Goal: Transaction & Acquisition: Purchase product/service

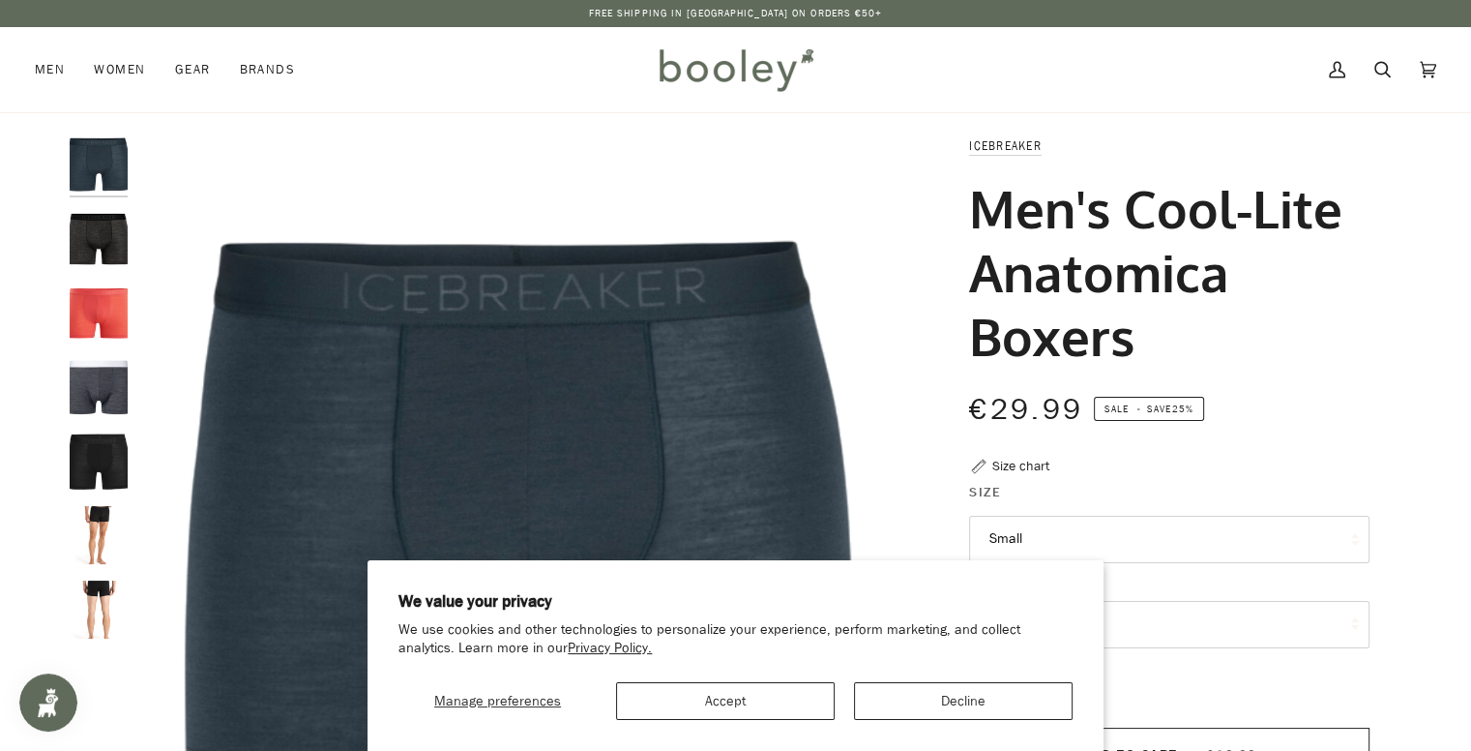
click at [80, 395] on img "Icebreaker Men's Cool-Lite Merino Anatomica Boxers Monsoon Heather - Booley Gal…" at bounding box center [99, 387] width 58 height 58
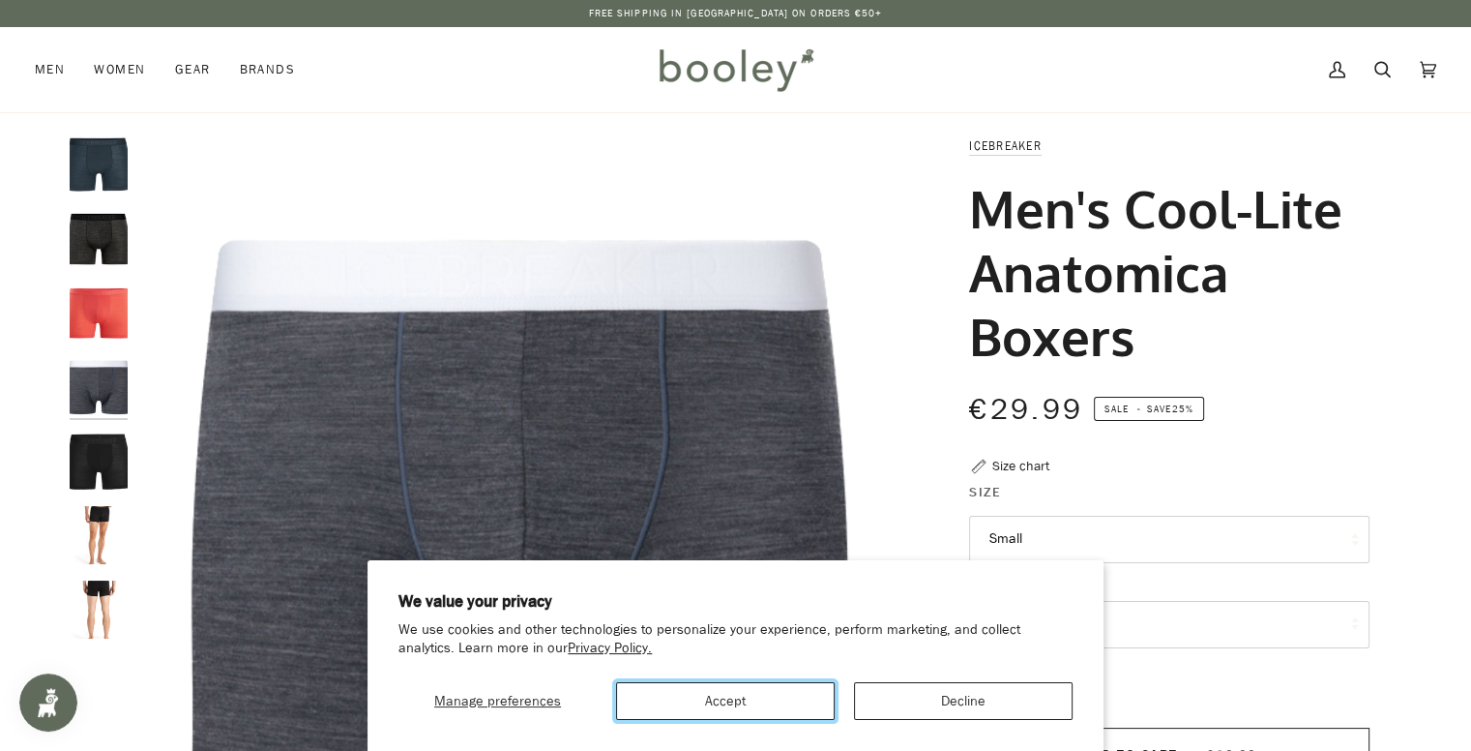
click at [772, 695] on button "Accept" at bounding box center [725, 701] width 219 height 38
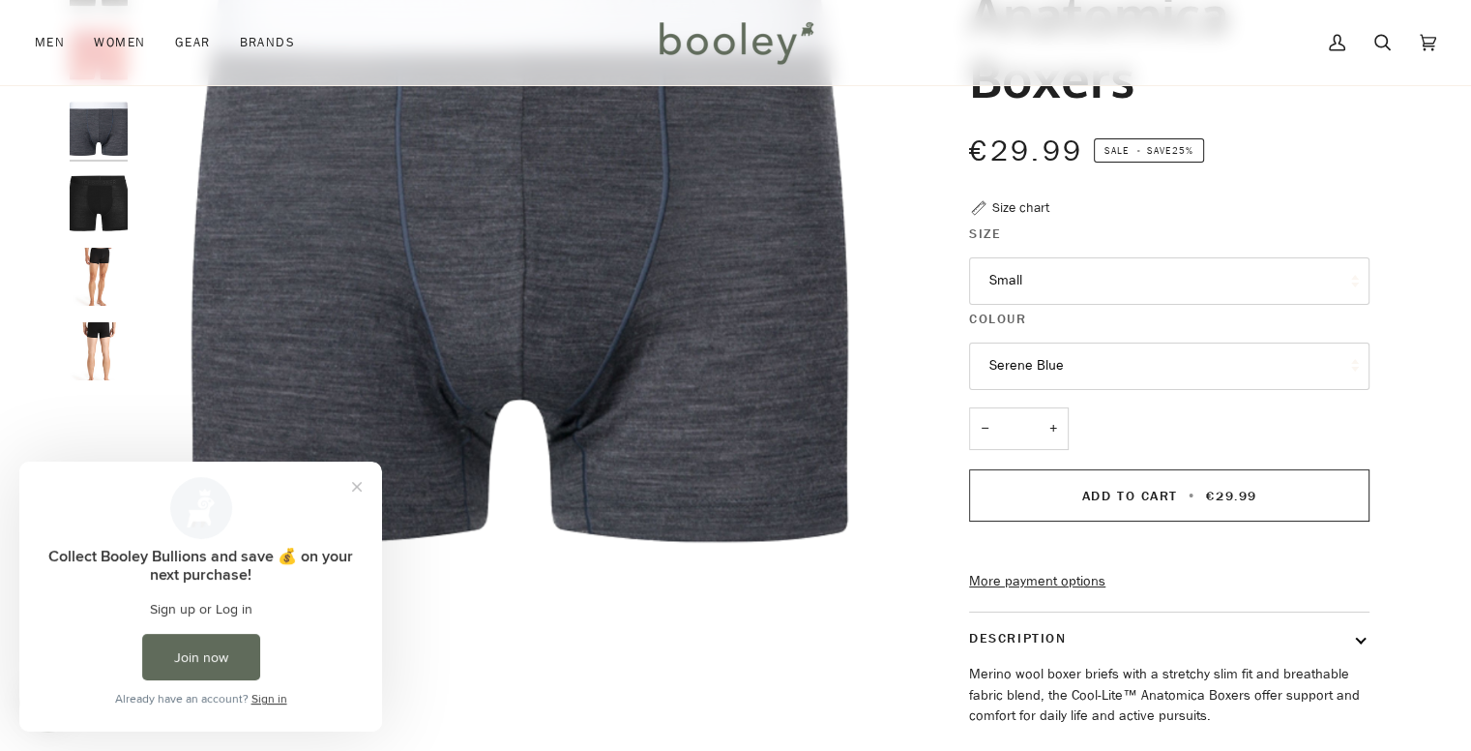
scroll to position [217, 0]
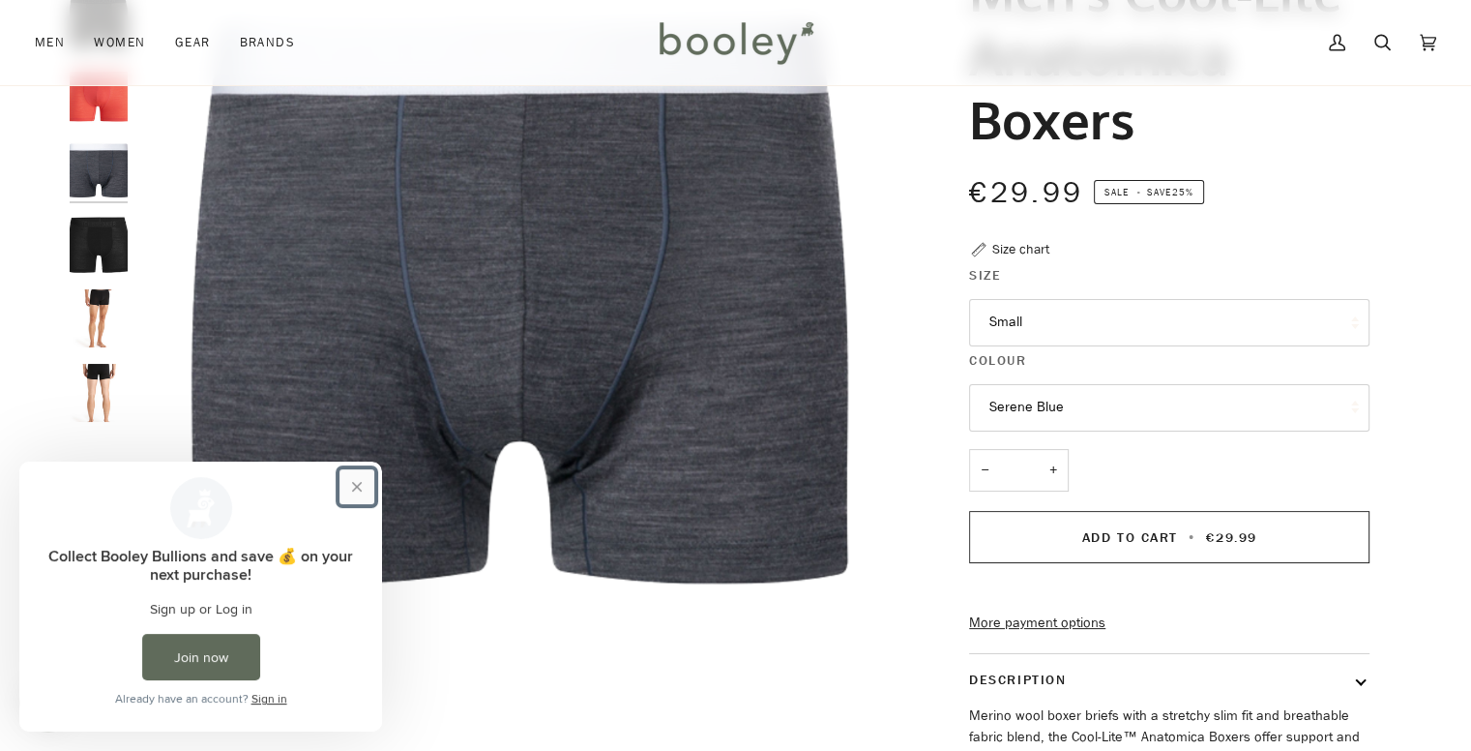
click at [361, 489] on button "Close prompt" at bounding box center [357, 486] width 35 height 35
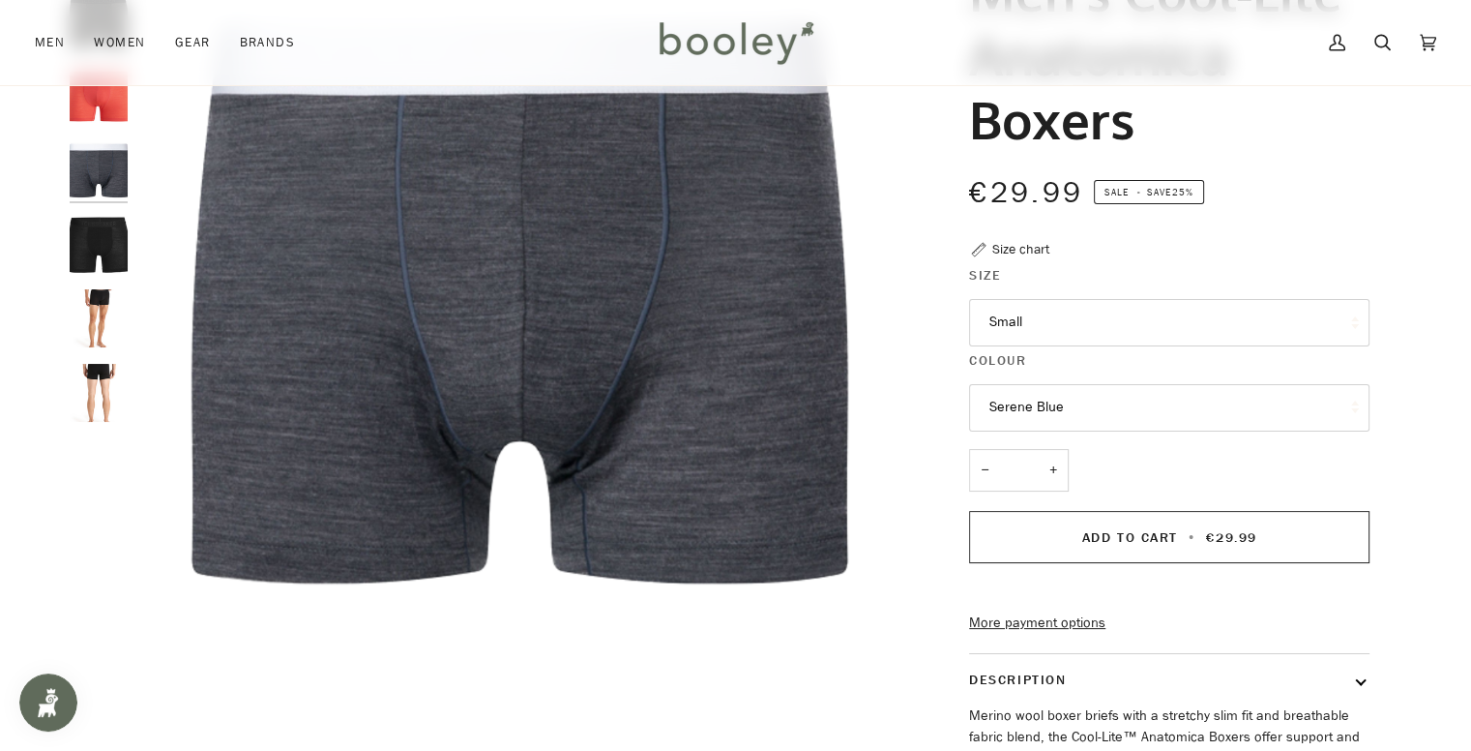
click at [95, 261] on img "Icebreaker Men's Cool-Lite Merino Anatomica Boxers Black - Booley Galway" at bounding box center [99, 245] width 58 height 58
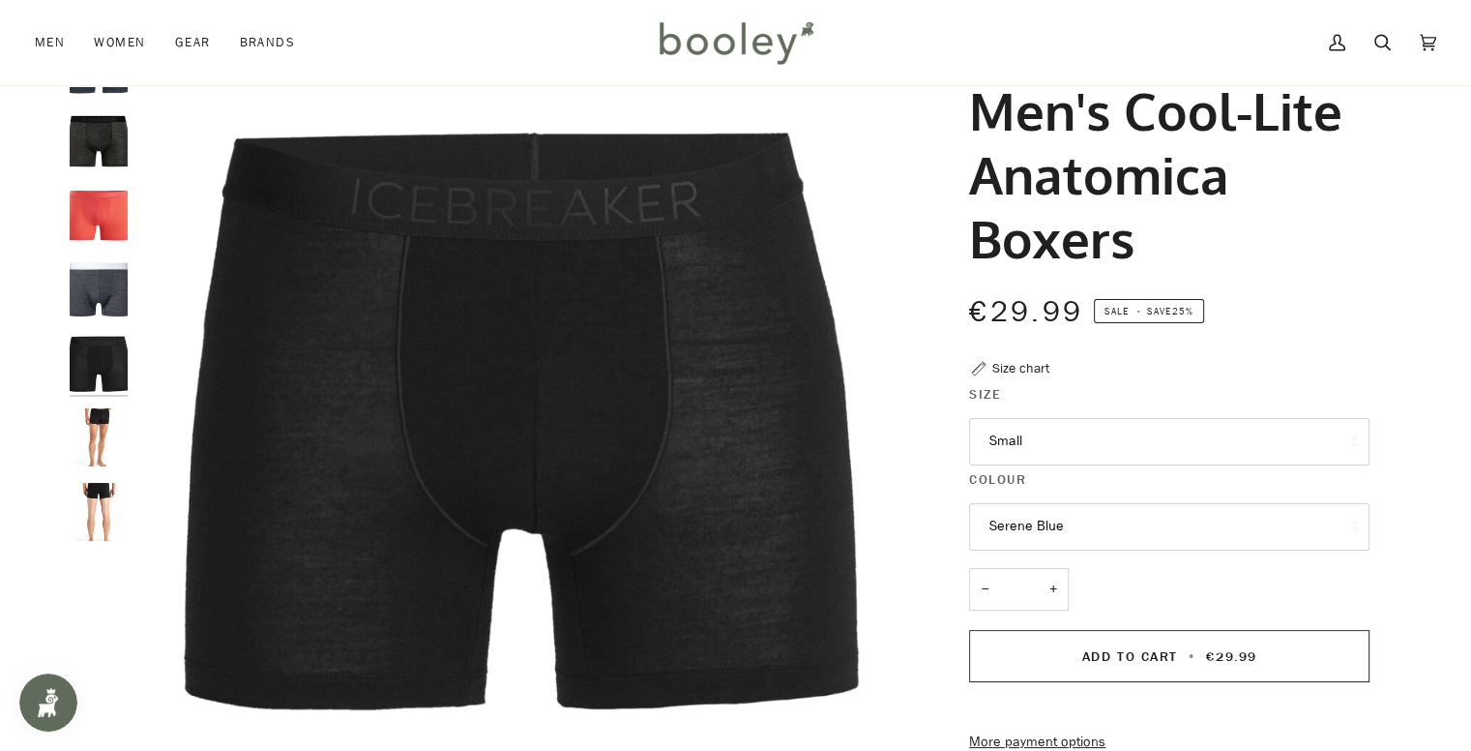
scroll to position [62, 0]
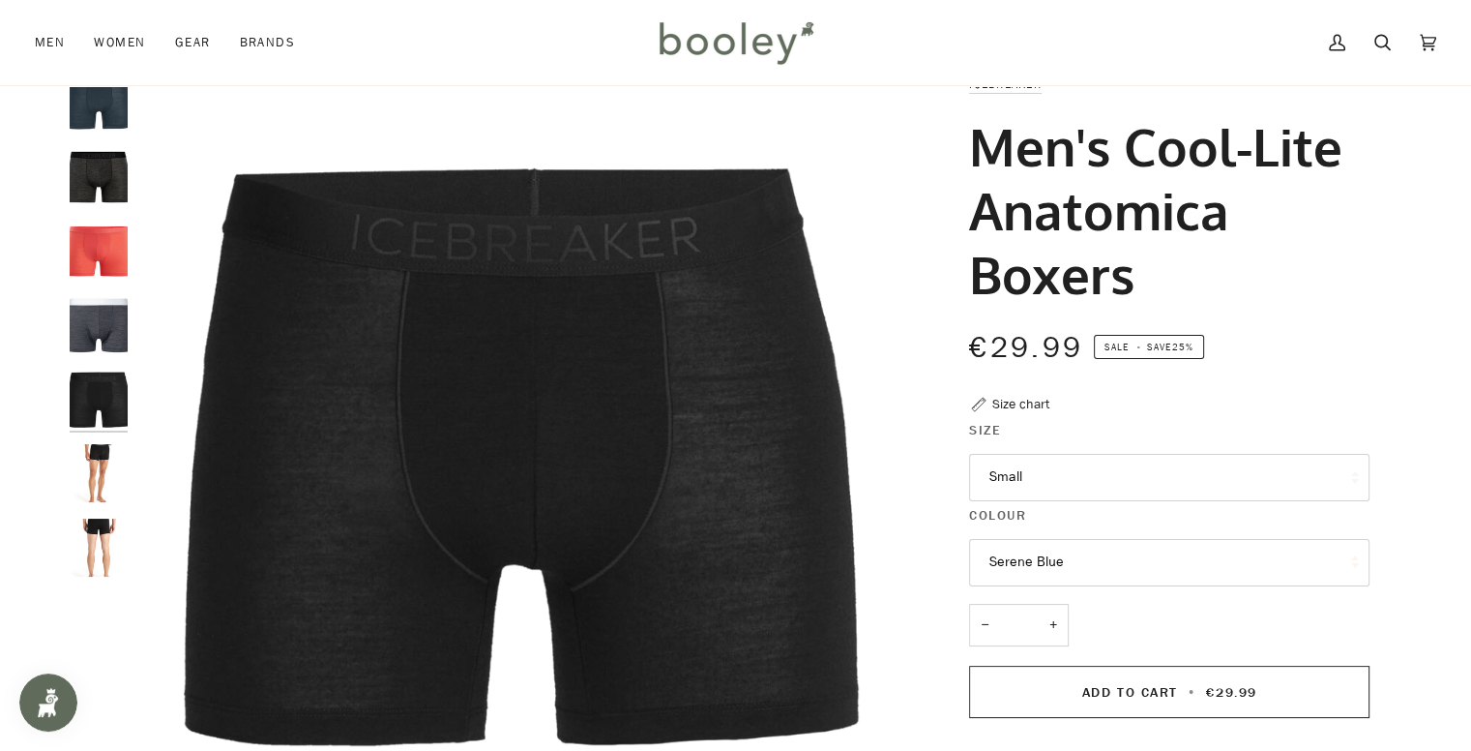
click at [91, 312] on img "Icebreaker Men's Cool-Lite Merino Anatomica Boxers Monsoon Heather - Booley Gal…" at bounding box center [99, 325] width 58 height 58
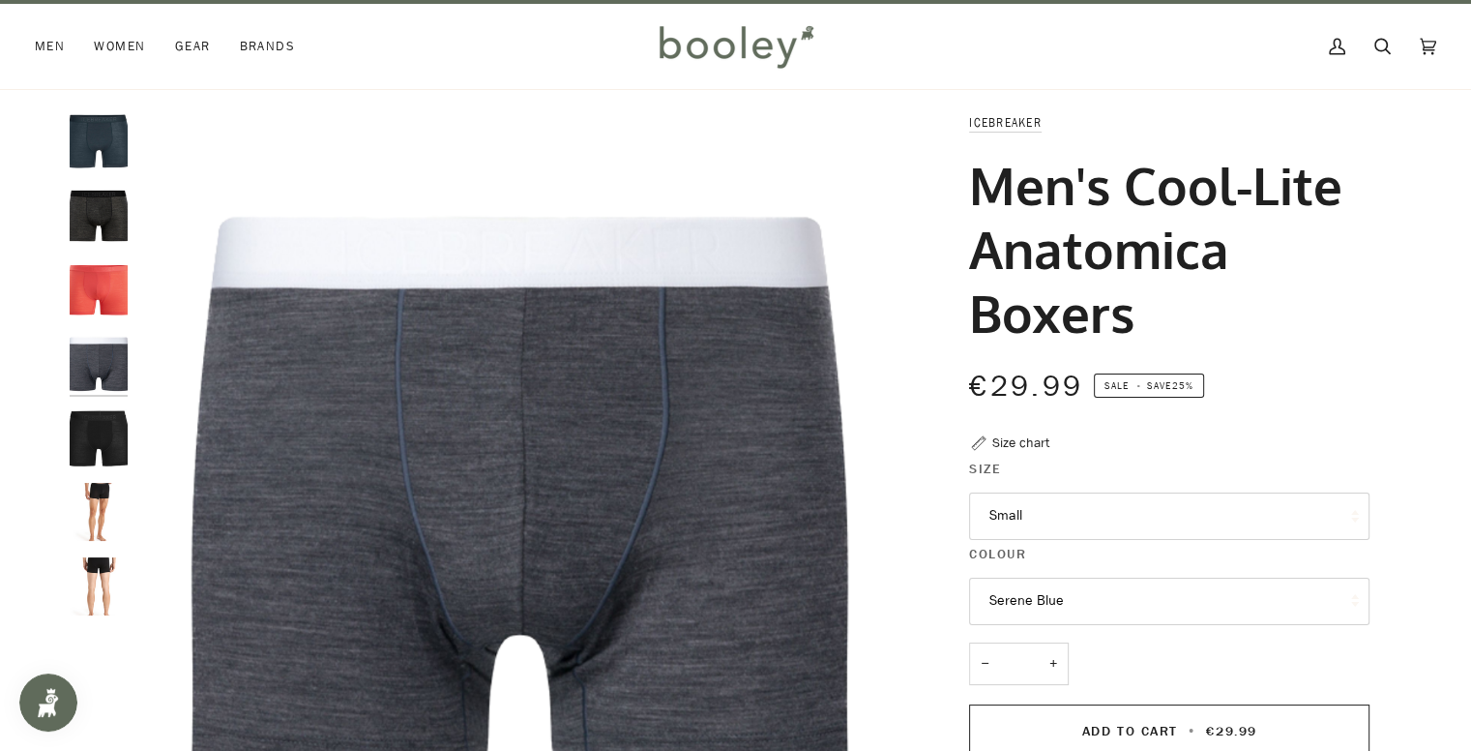
scroll to position [0, 0]
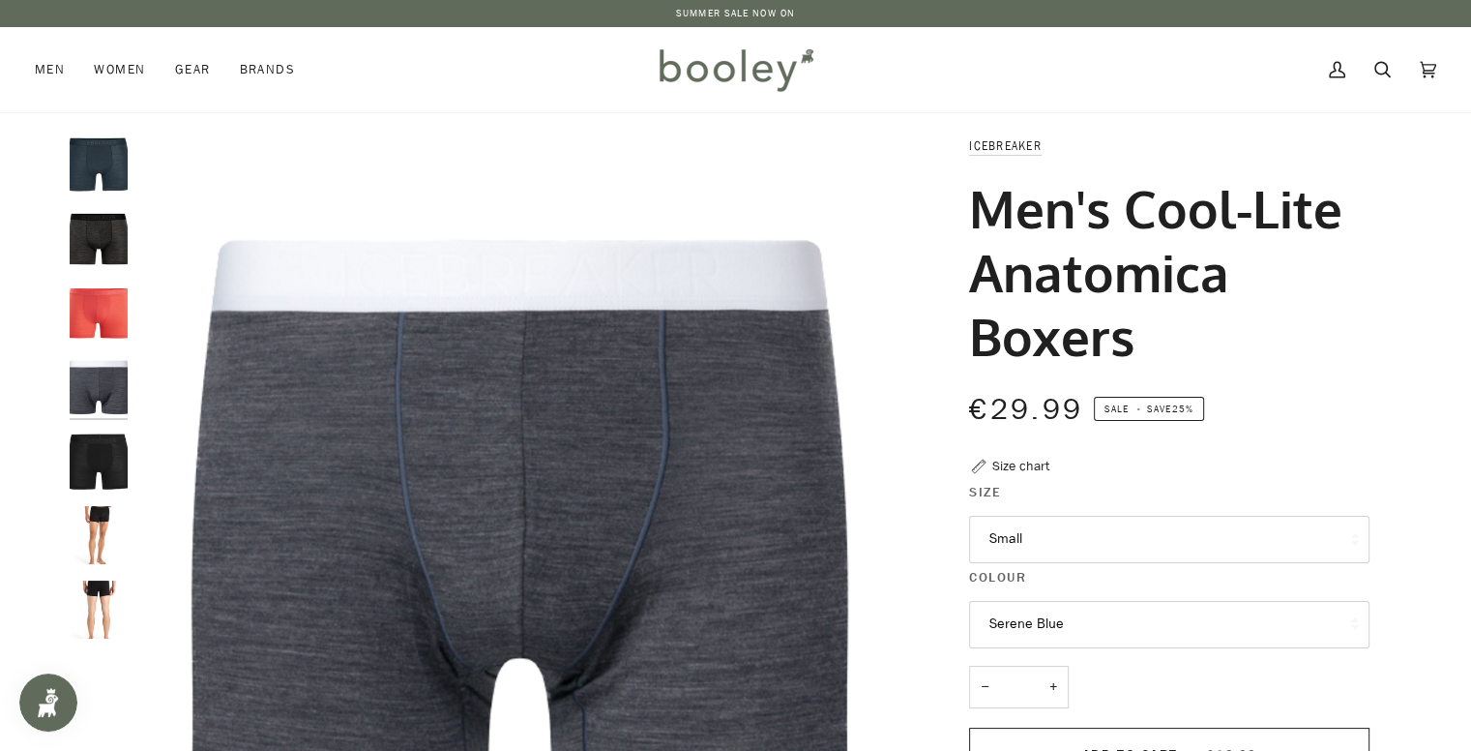
click at [91, 312] on img "Icebreaker Men's Cool-Lite Merino Anatomica Boxers Vibrant Earth - Booley Galway" at bounding box center [99, 312] width 58 height 58
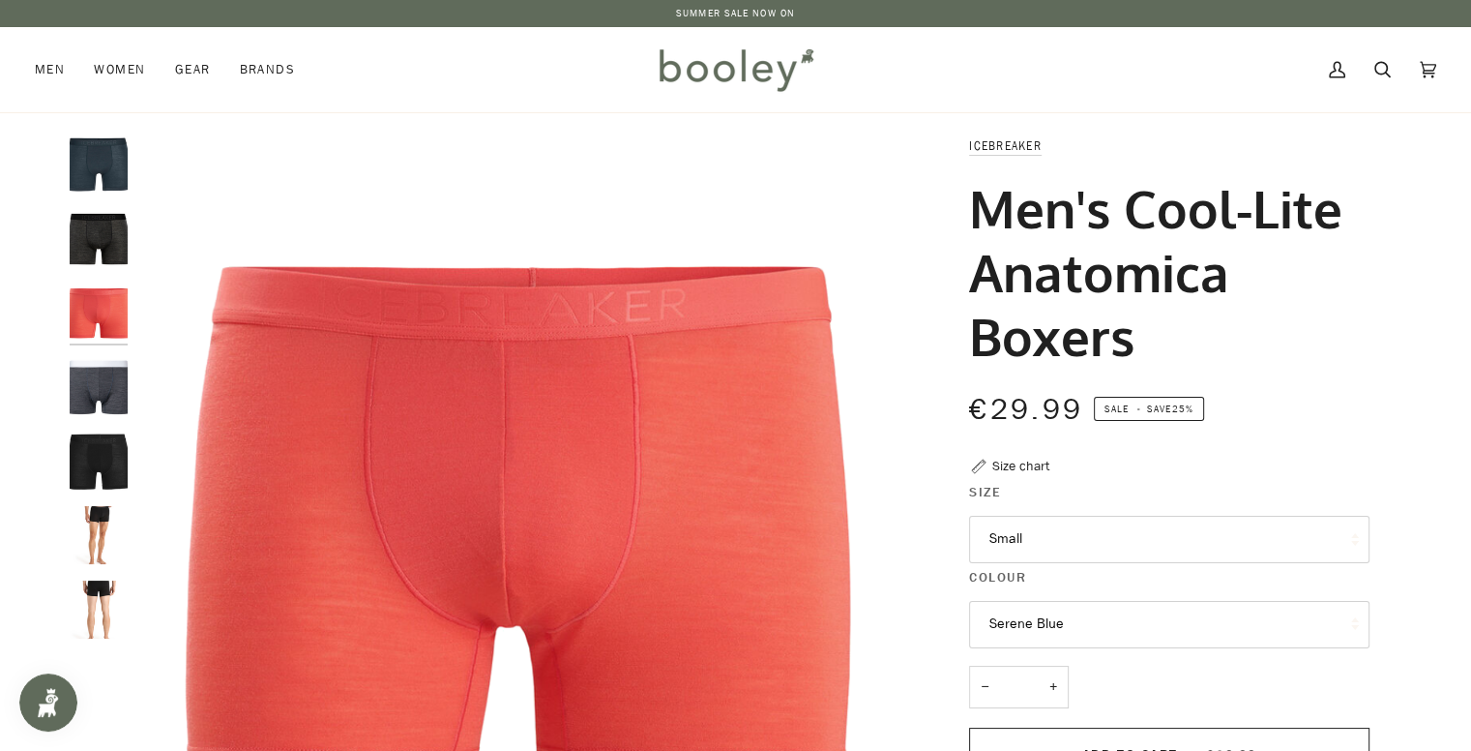
click at [92, 229] on img "Men's Cool-Lite Anatomica Cool-Lite Boxers Black Heather - Booley Galway" at bounding box center [99, 239] width 58 height 58
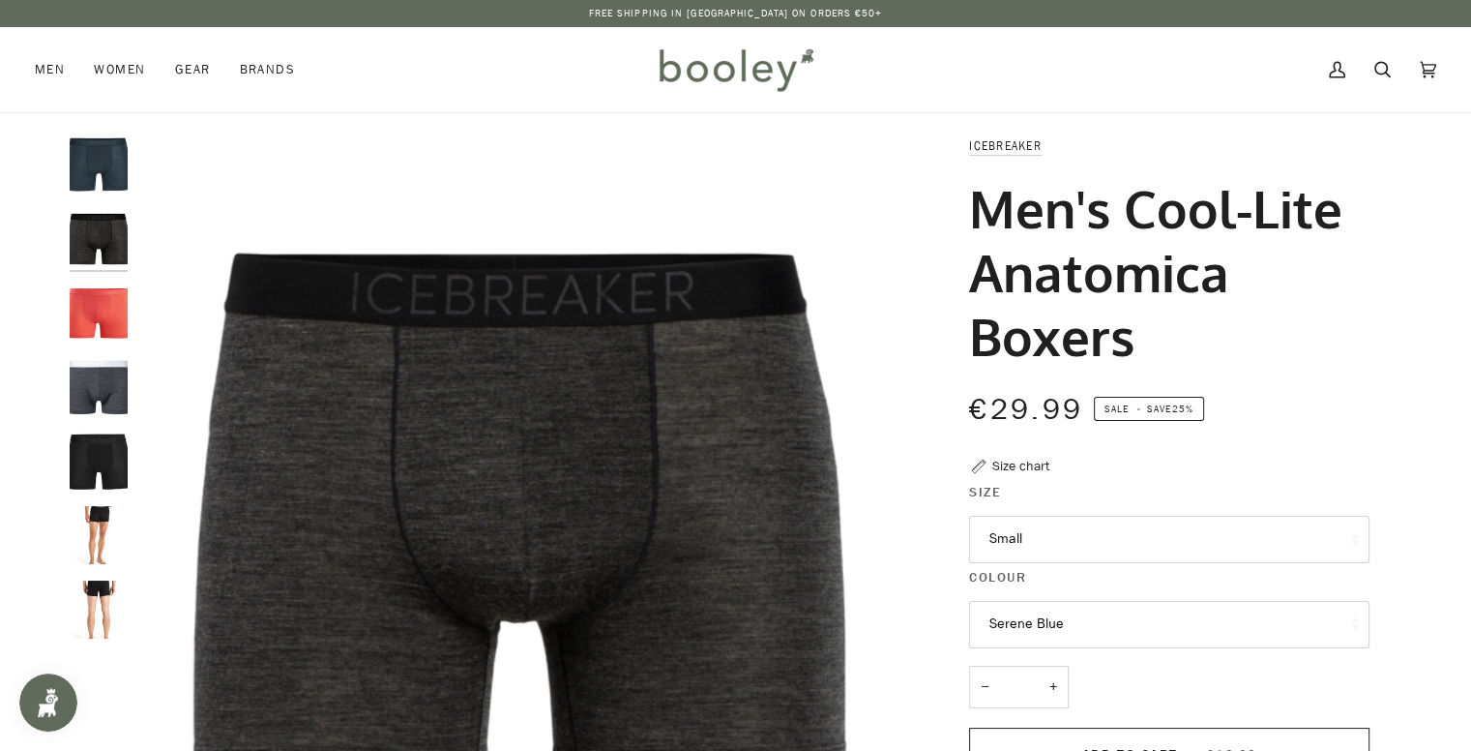
click at [92, 165] on img "Men's Cool-Lite Anatomica Cool-Lite Boxers Serene Blue - Booley Galway" at bounding box center [99, 164] width 58 height 58
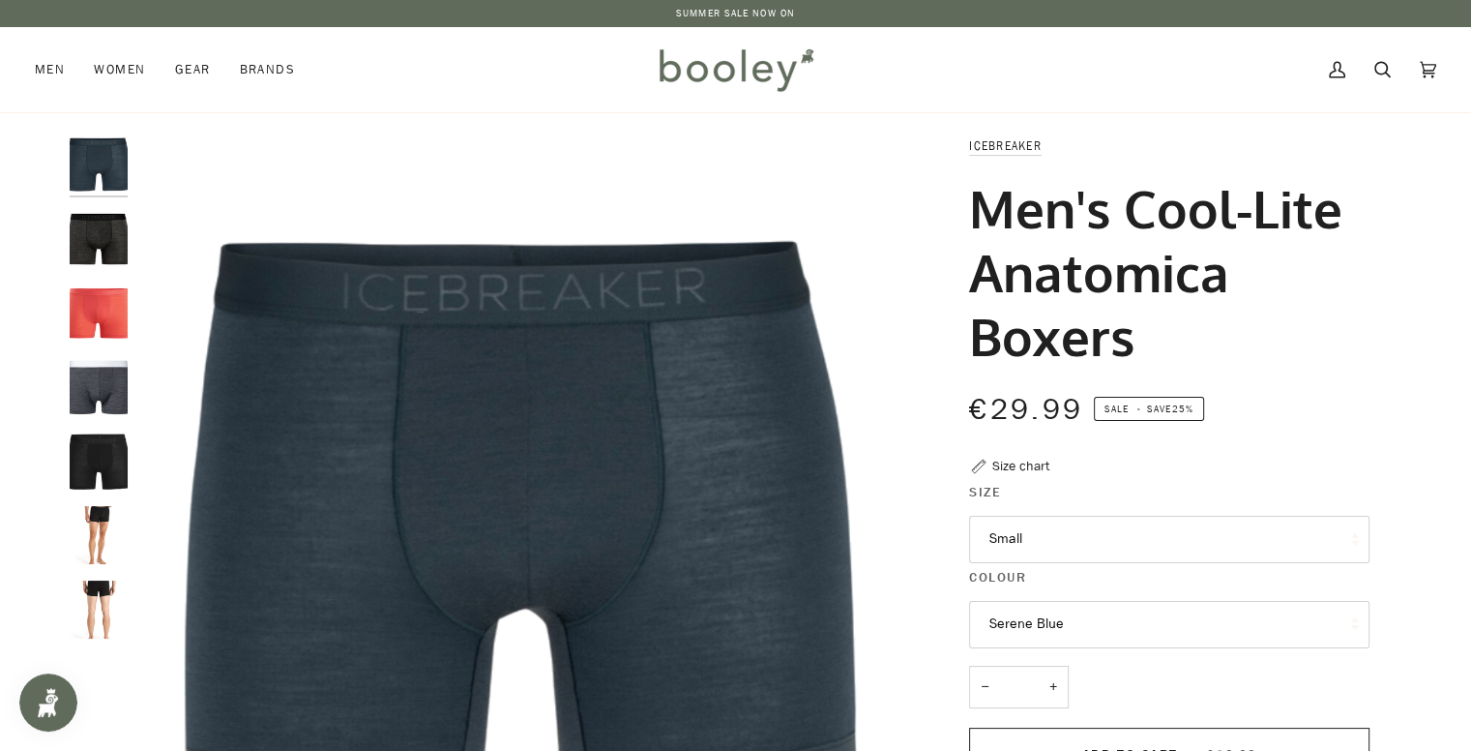
click at [1136, 612] on button "Serene Blue" at bounding box center [1169, 624] width 400 height 47
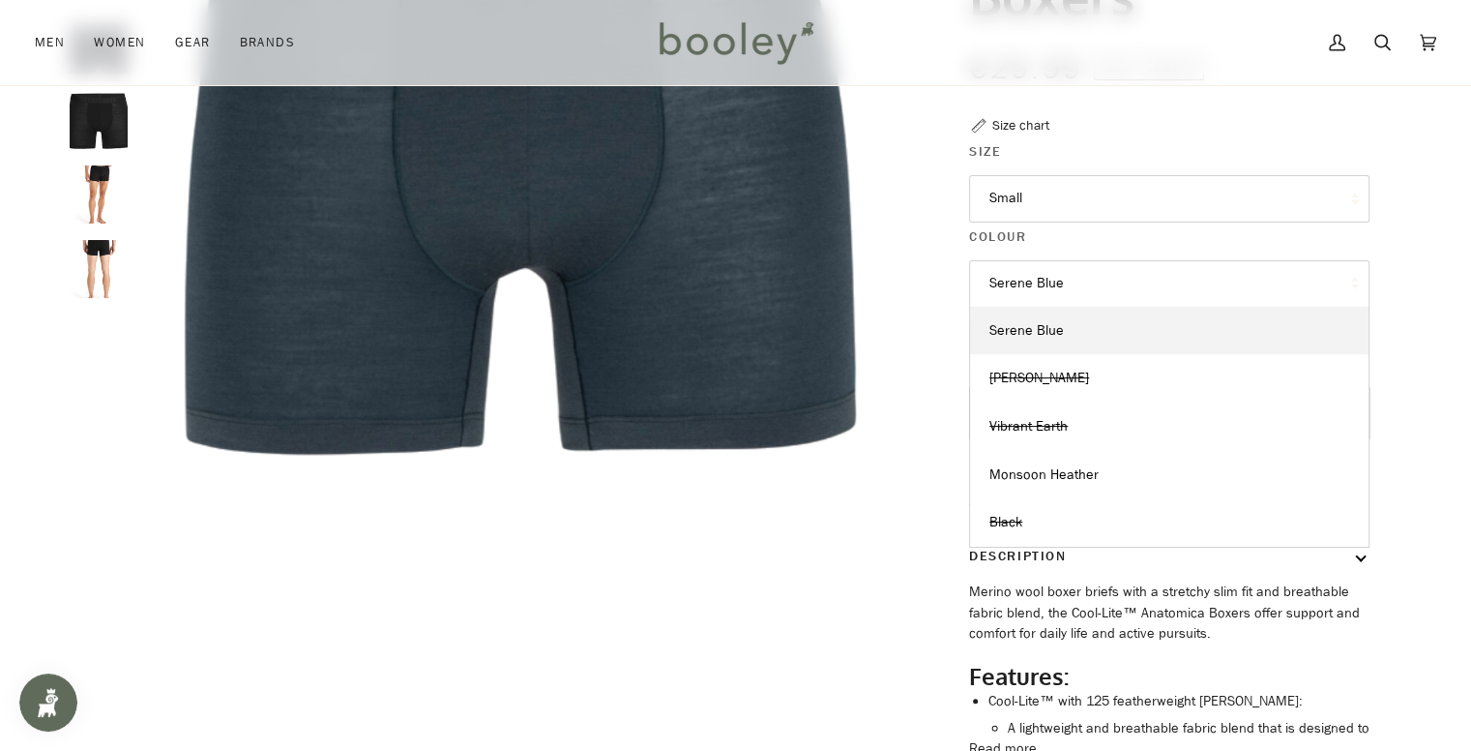
scroll to position [343, 0]
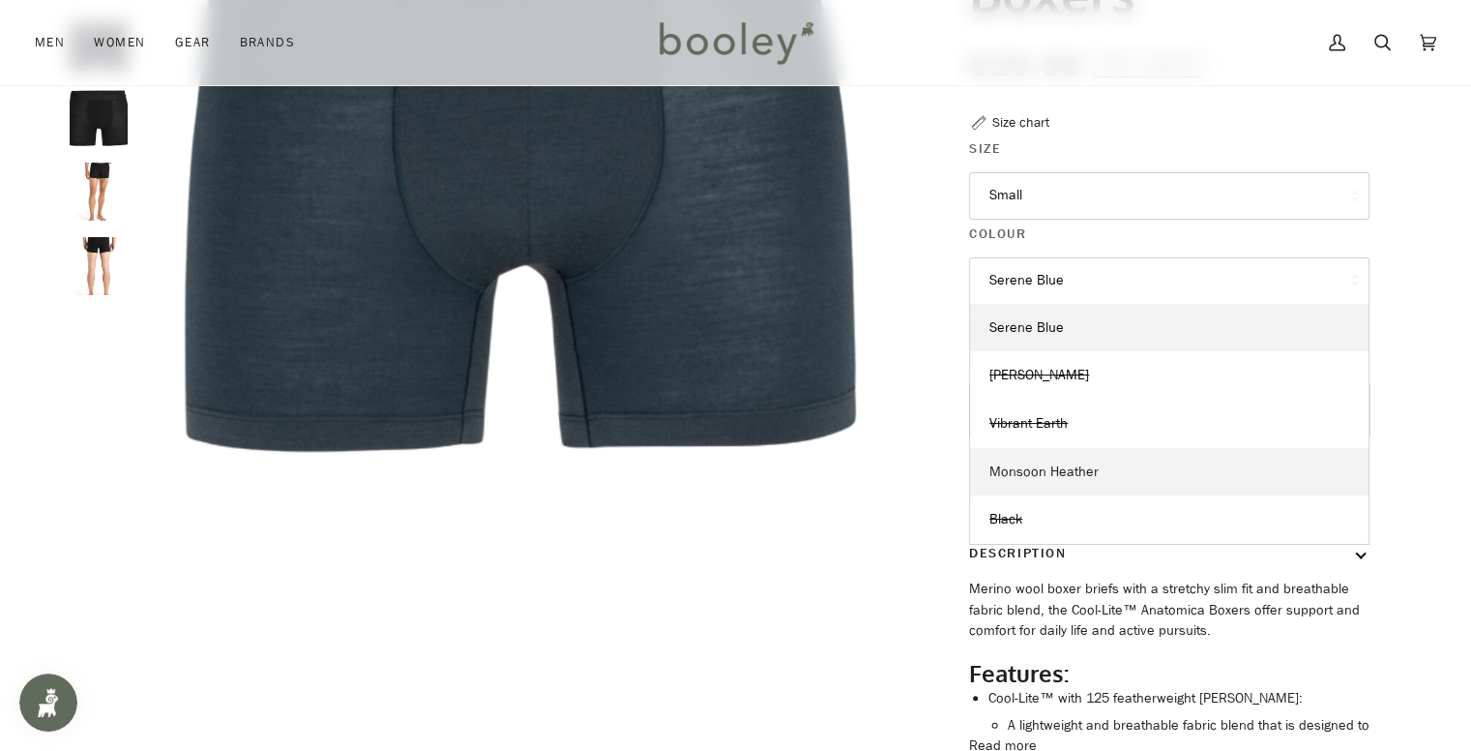
click at [1221, 488] on link "Monsoon Heather" at bounding box center [1169, 472] width 399 height 48
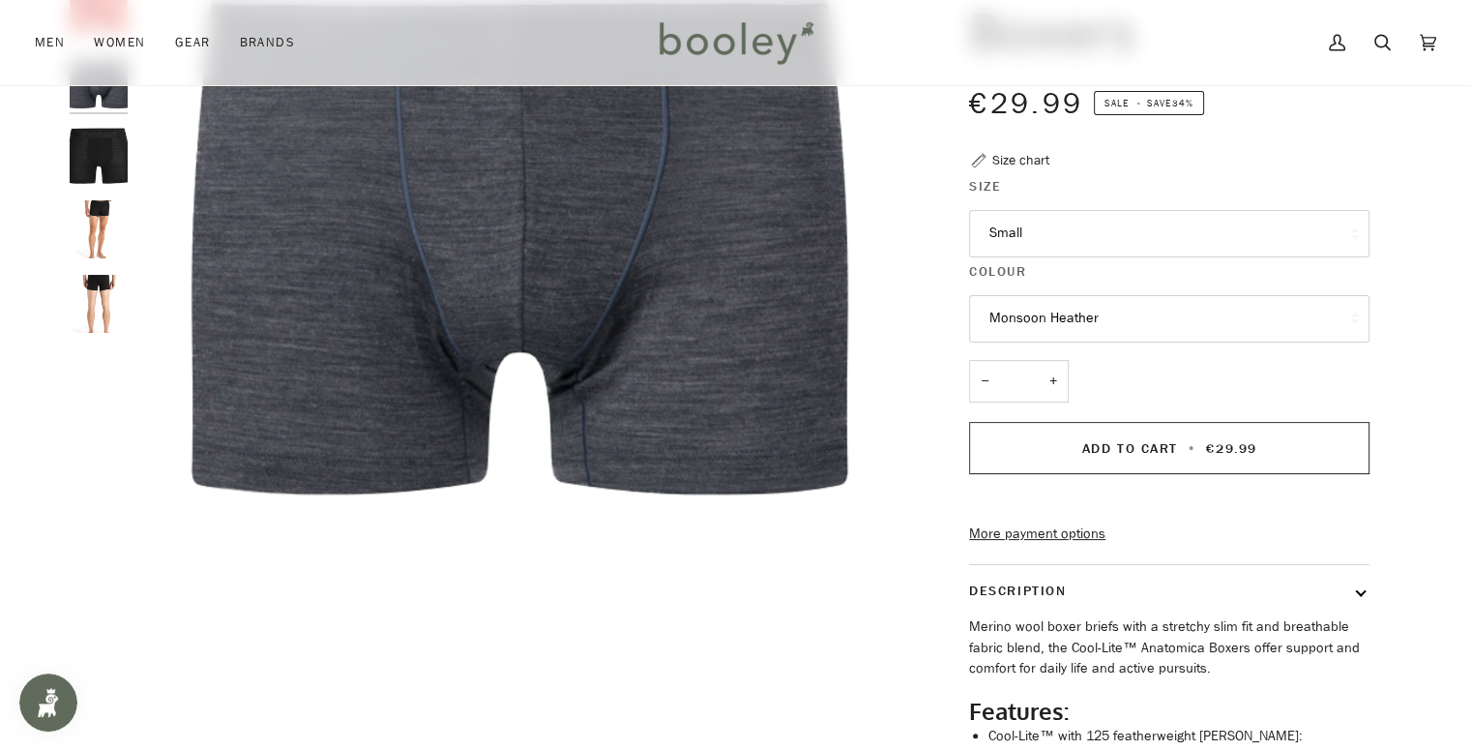
scroll to position [319, 0]
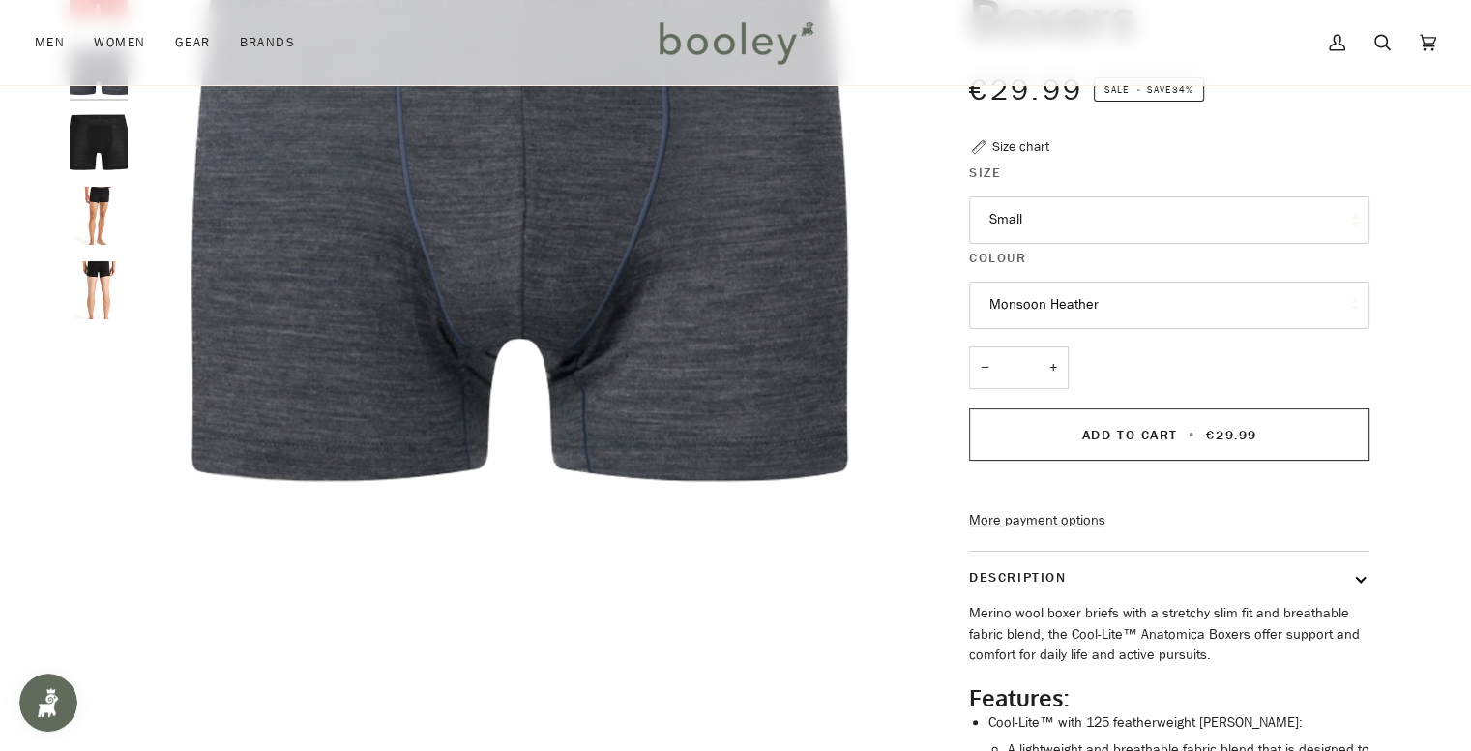
click at [1252, 319] on button "Monsoon Heather" at bounding box center [1169, 304] width 400 height 47
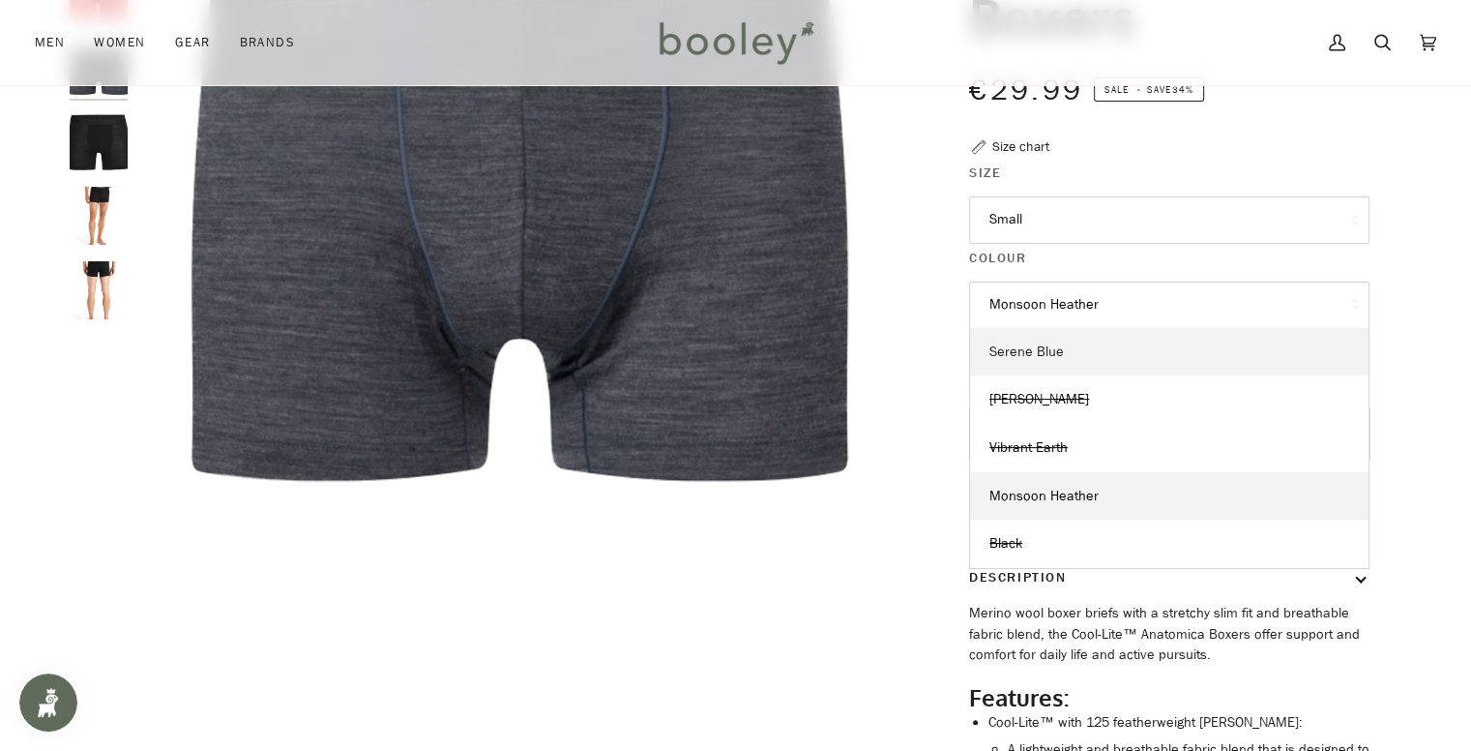
click at [1088, 353] on link "Serene Blue" at bounding box center [1169, 352] width 399 height 48
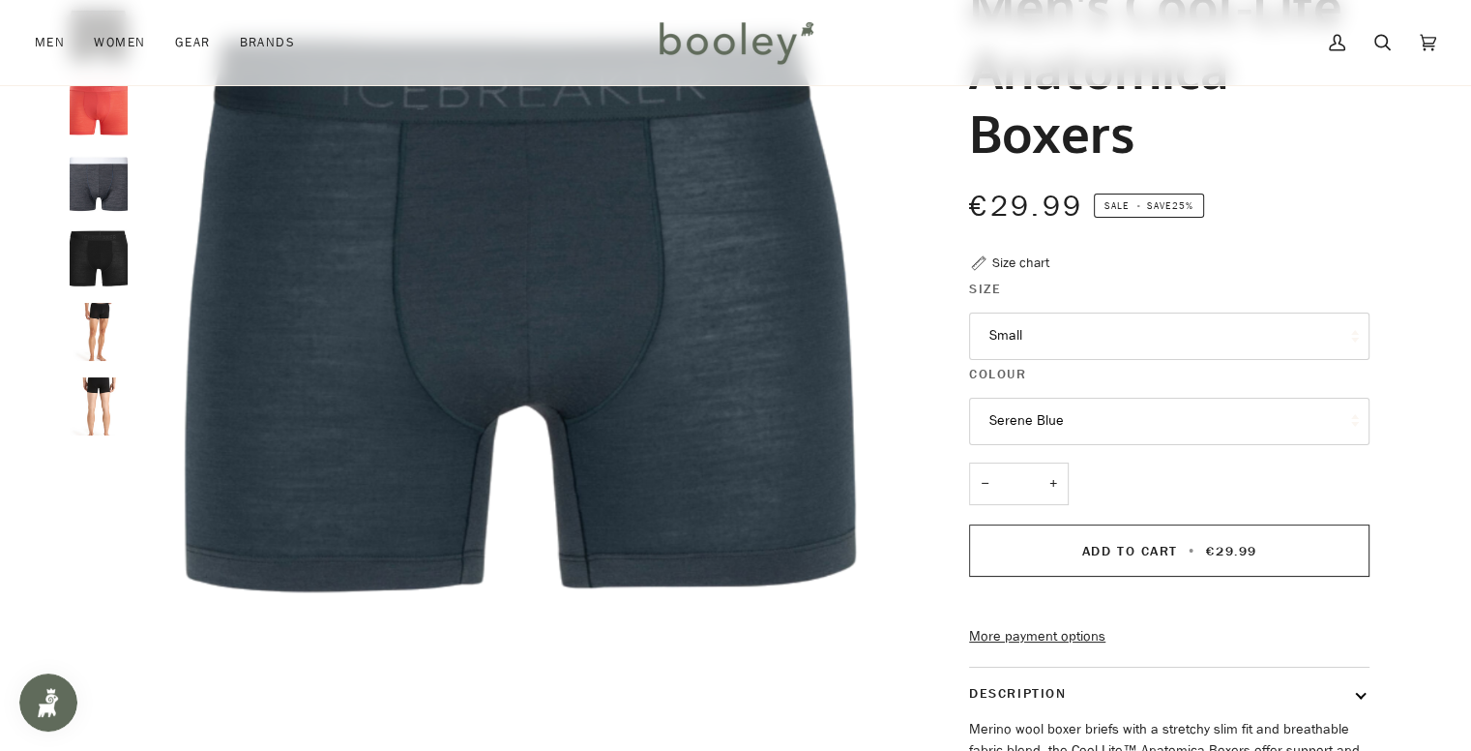
scroll to position [205, 0]
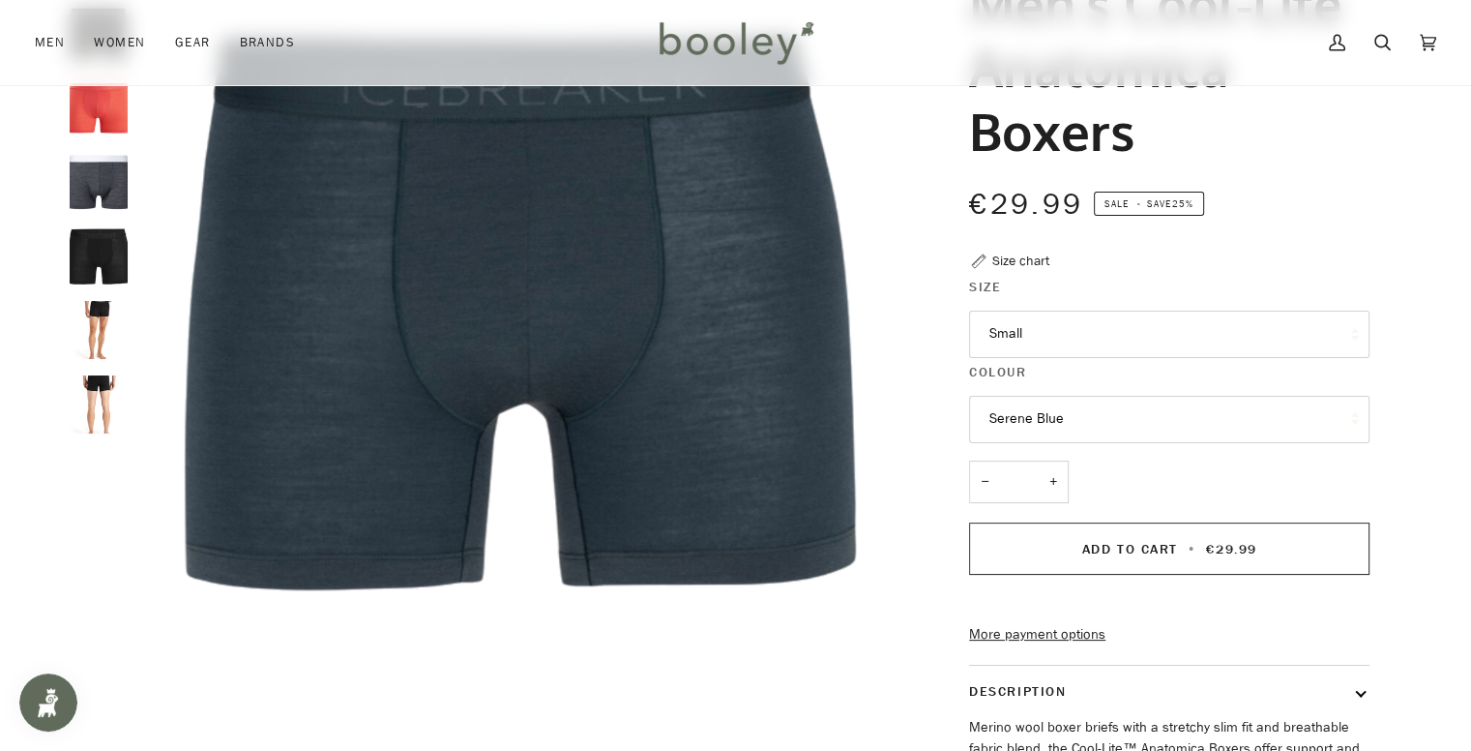
click at [1102, 347] on button "Small" at bounding box center [1169, 334] width 400 height 47
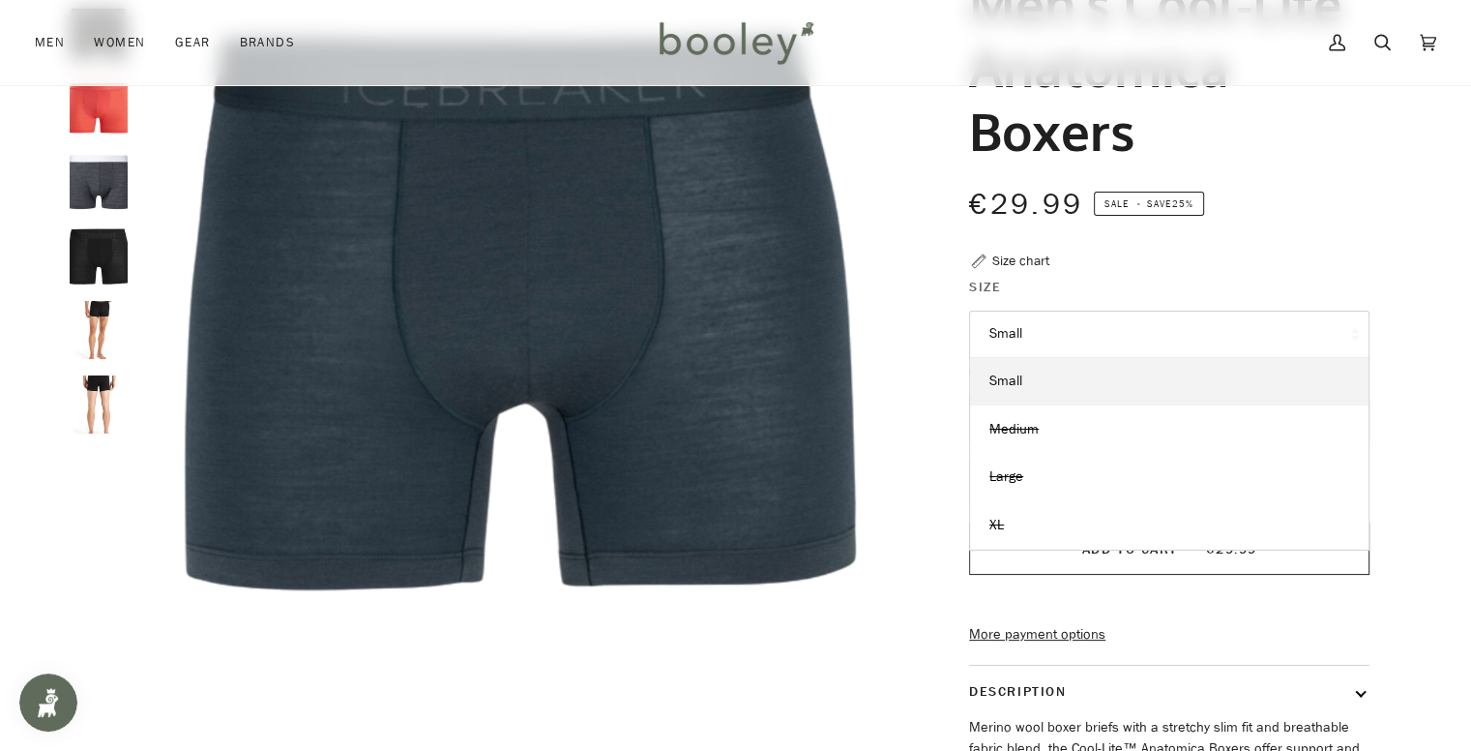
click at [1198, 273] on div "Icebreaker Men's Cool-Lite Anatomica Boxers €29.99 Sale • Save 25% Size chart S…" at bounding box center [1151, 474] width 435 height 1088
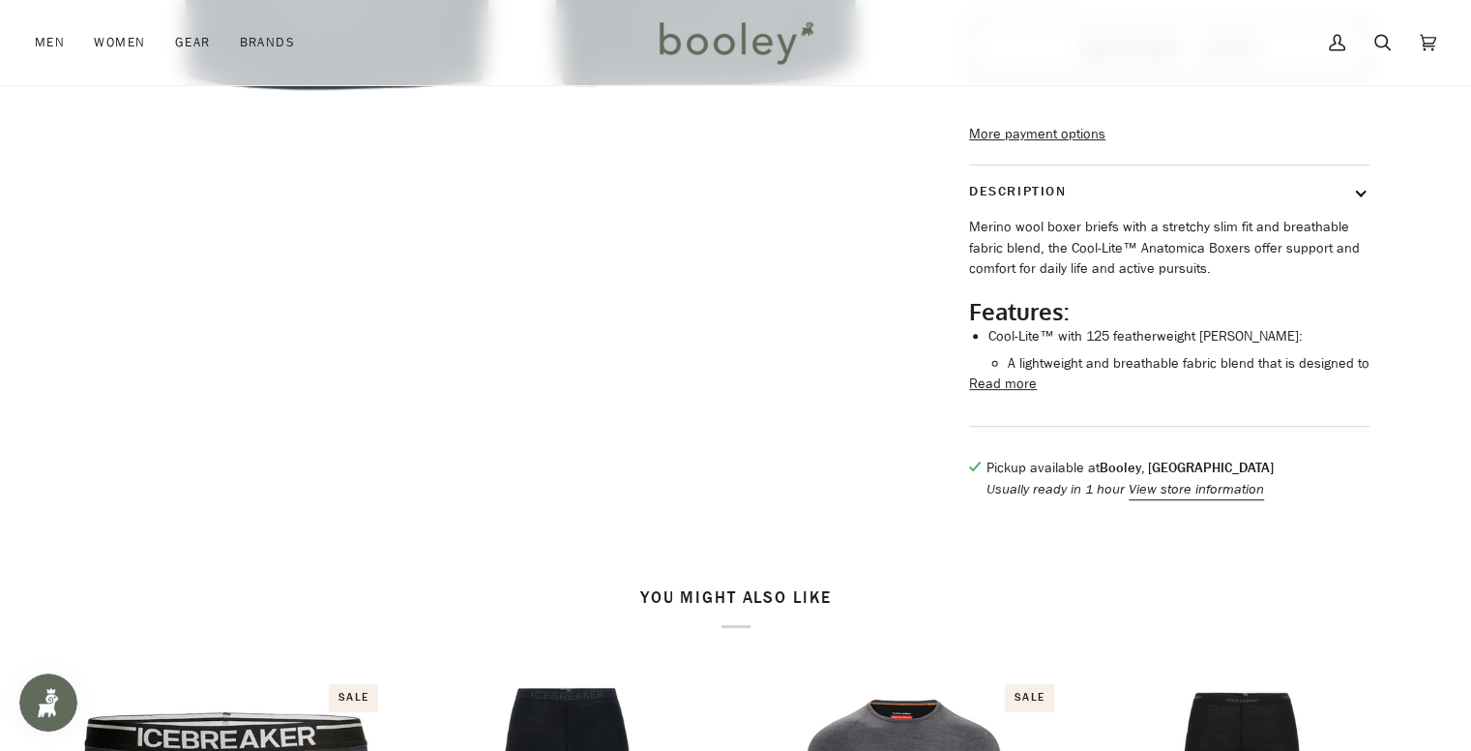
scroll to position [716, 0]
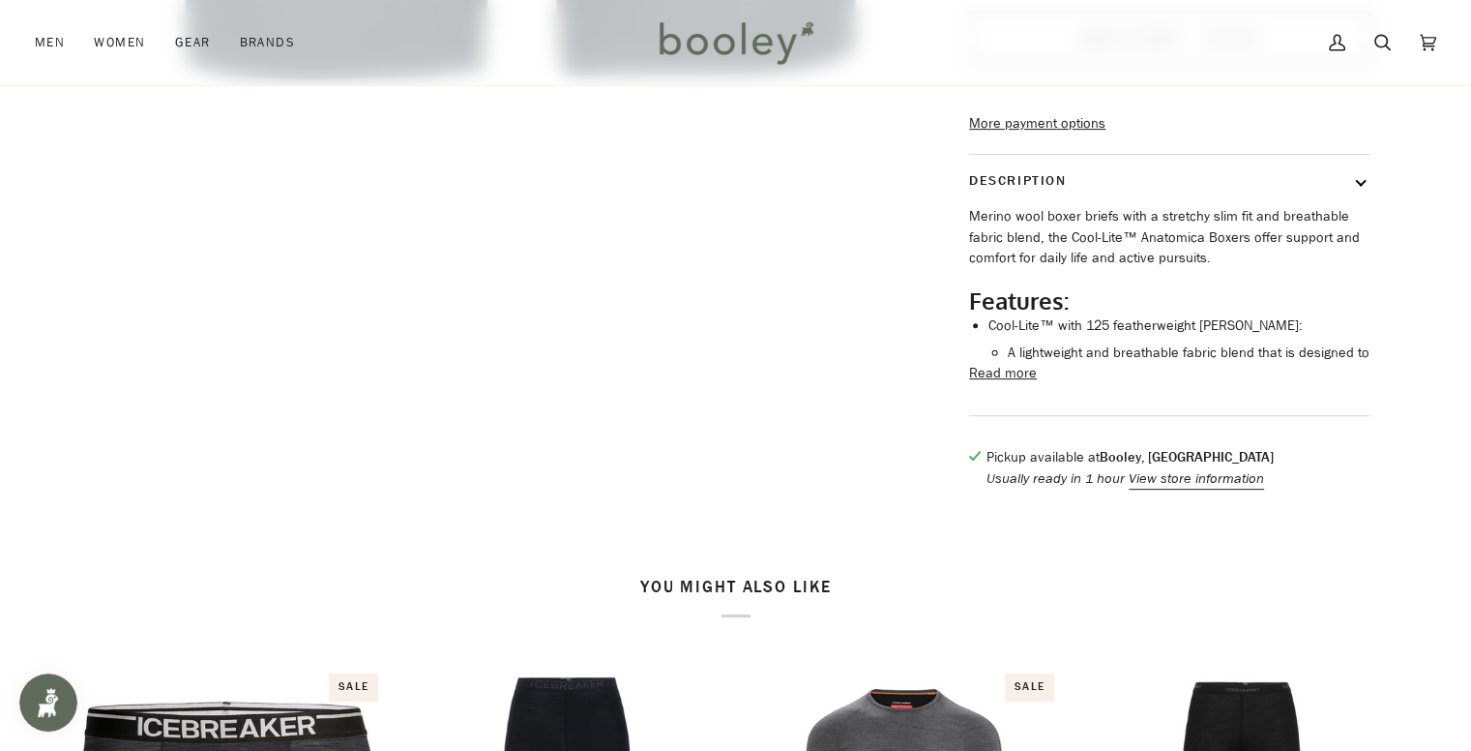
click at [1013, 384] on button "Read more" at bounding box center [1003, 373] width 68 height 21
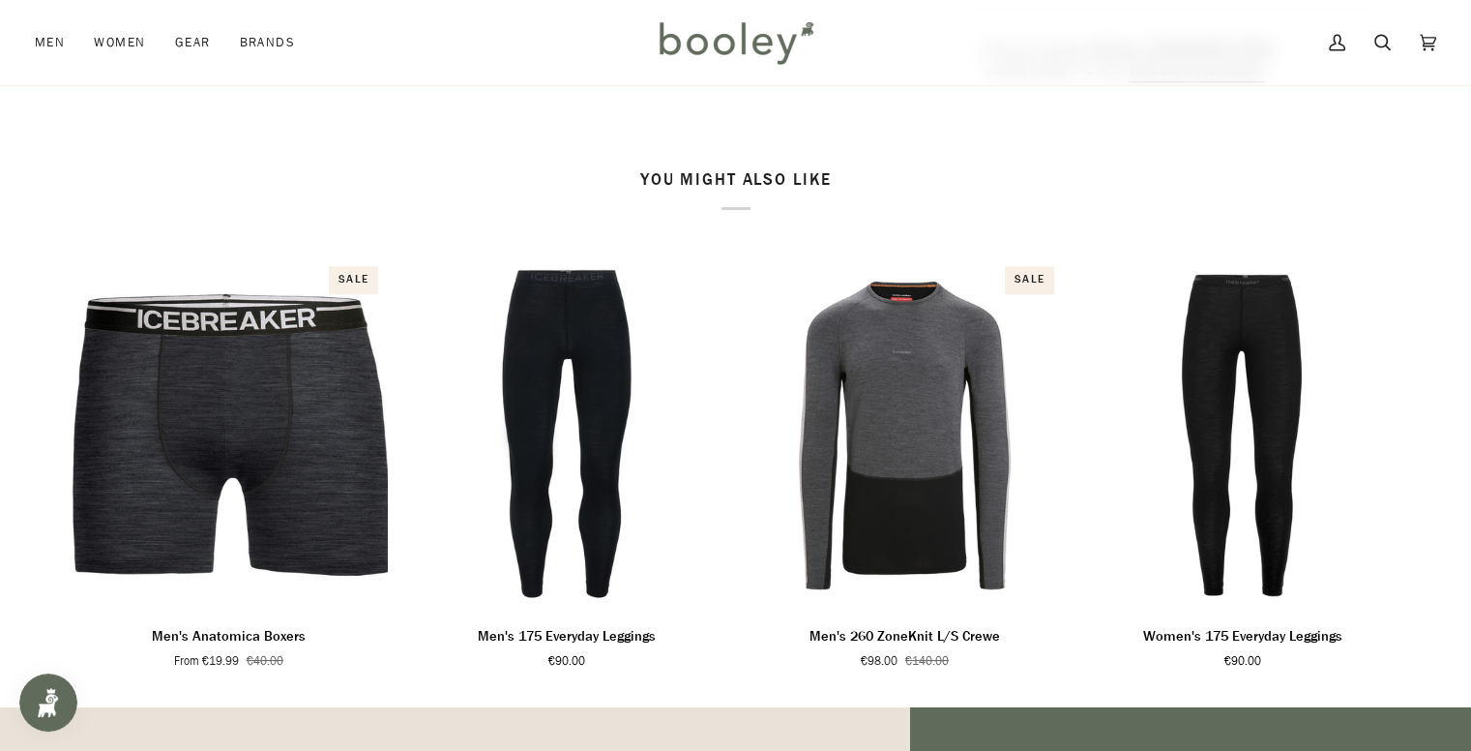
scroll to position [1614, 0]
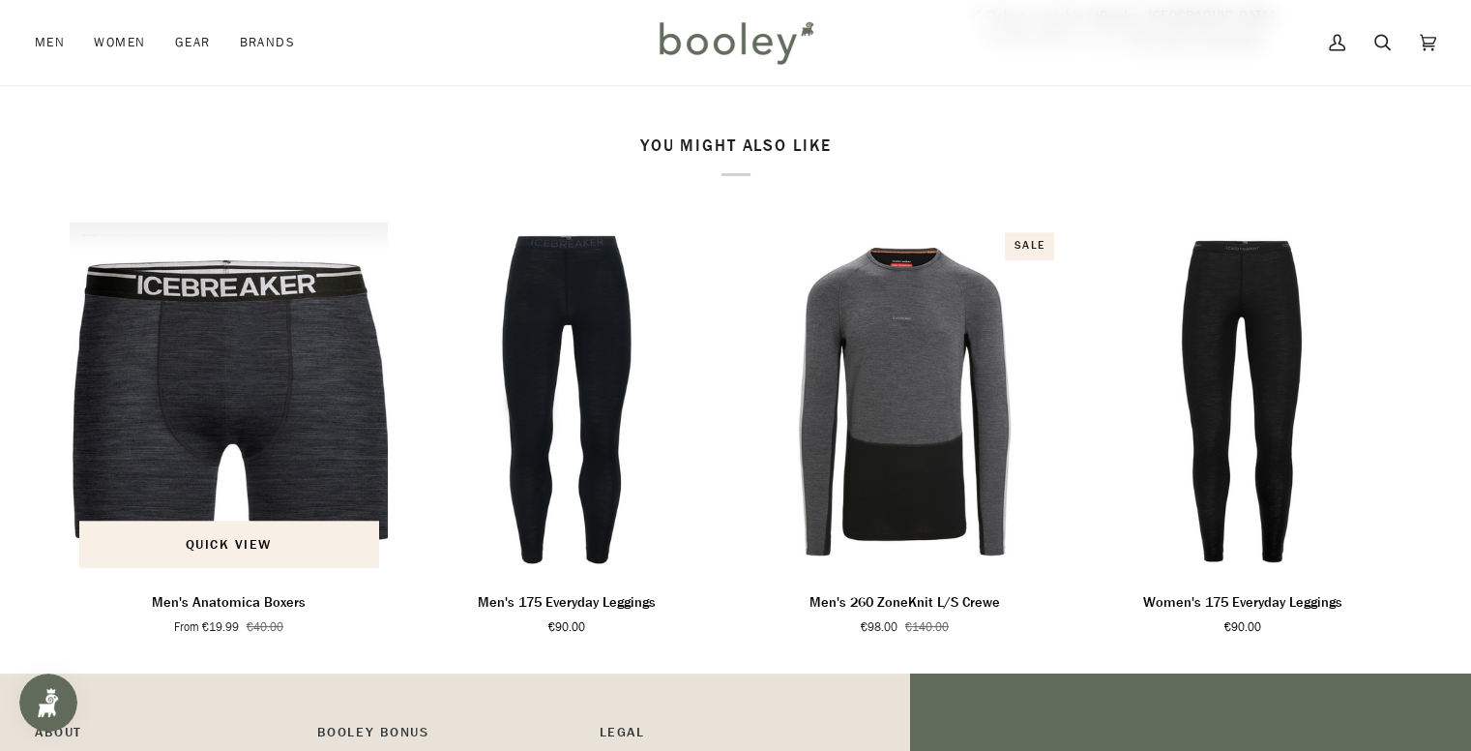
click at [231, 409] on img "Men's Anatomica Boxers" at bounding box center [229, 399] width 319 height 354
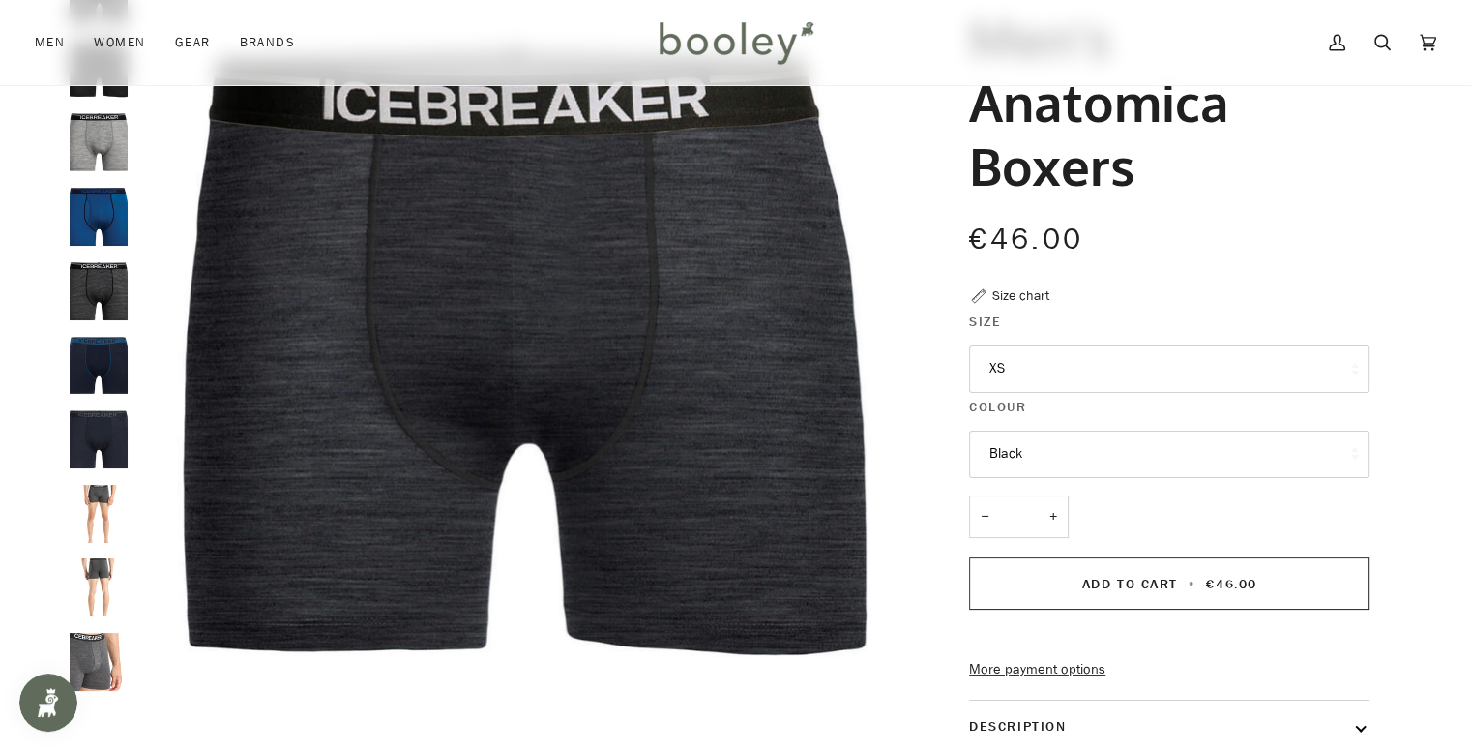
scroll to position [174, 0]
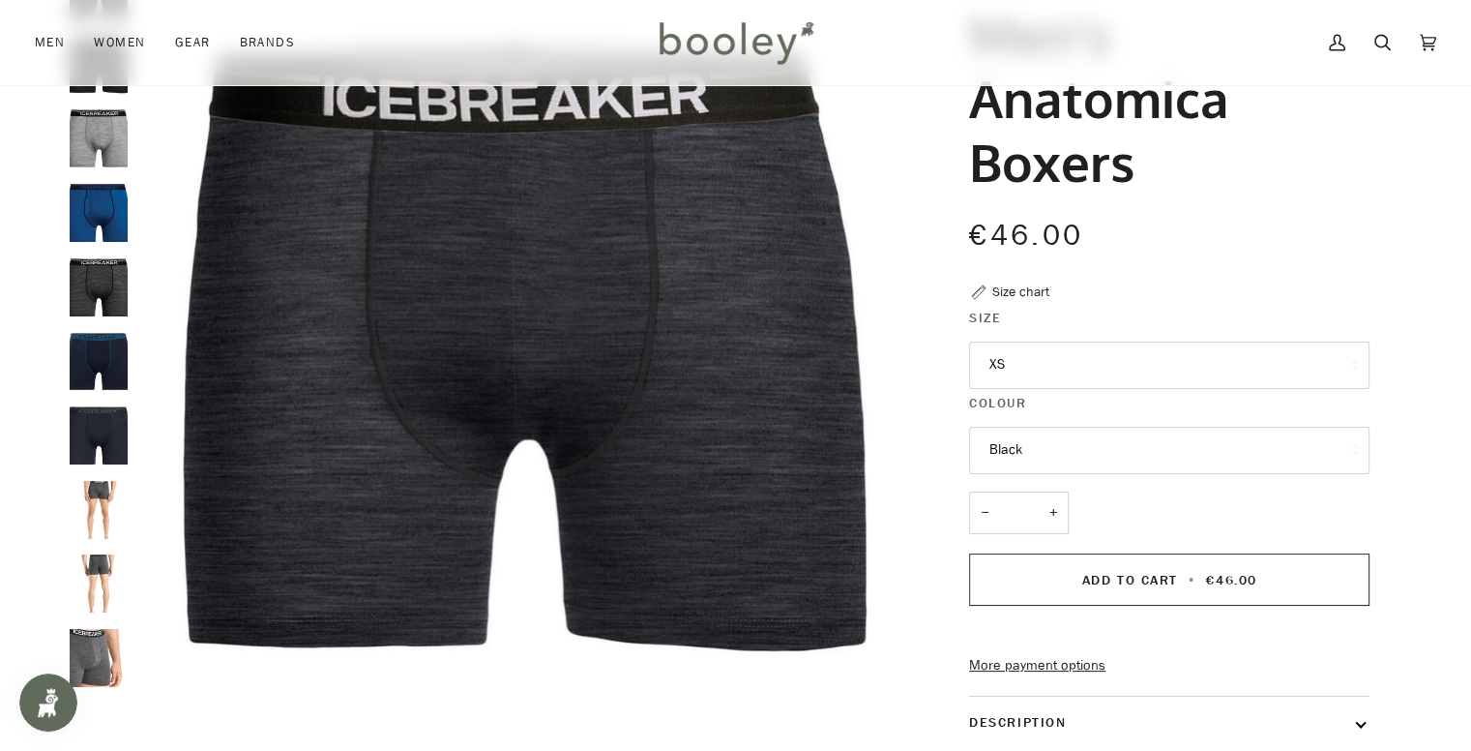
click at [1136, 357] on button "XS" at bounding box center [1169, 364] width 400 height 47
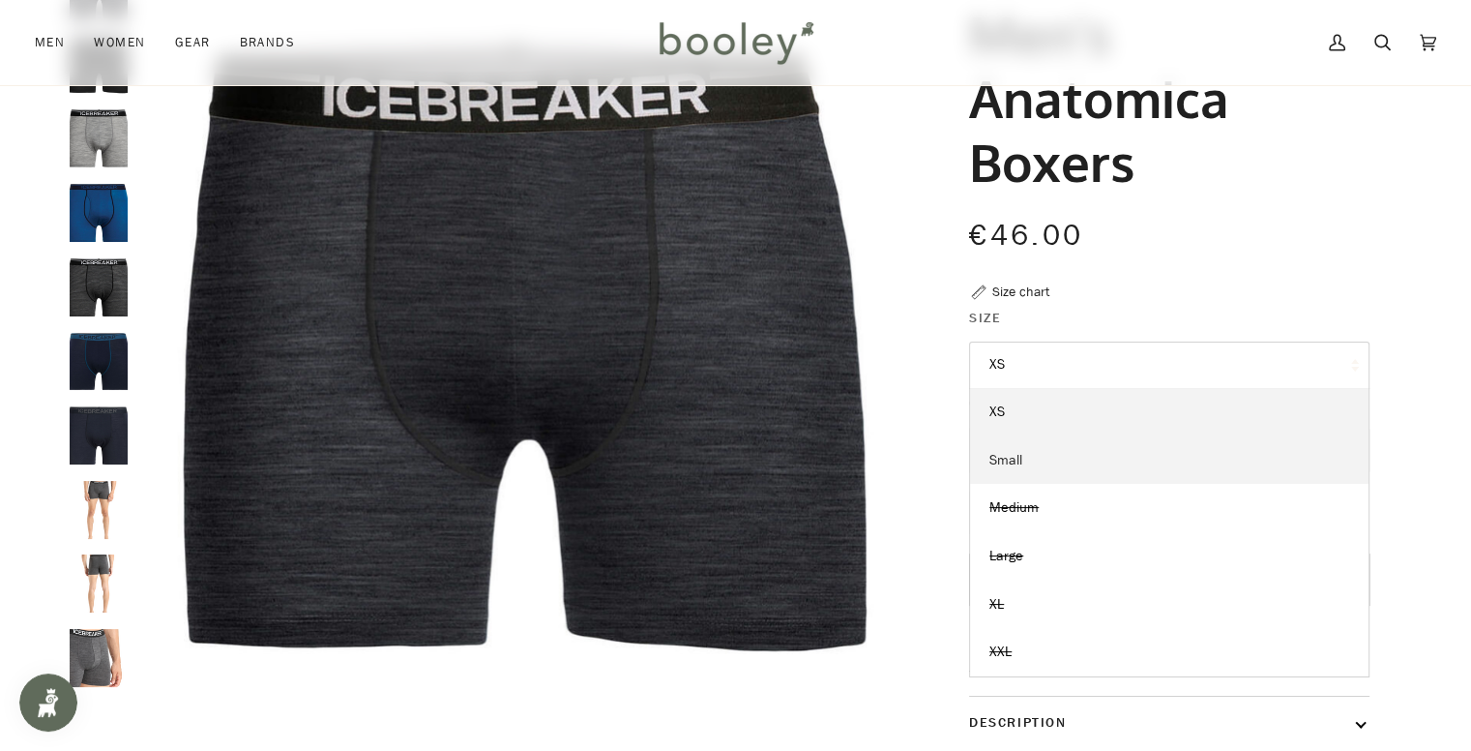
click at [1107, 467] on link "Small" at bounding box center [1169, 460] width 399 height 48
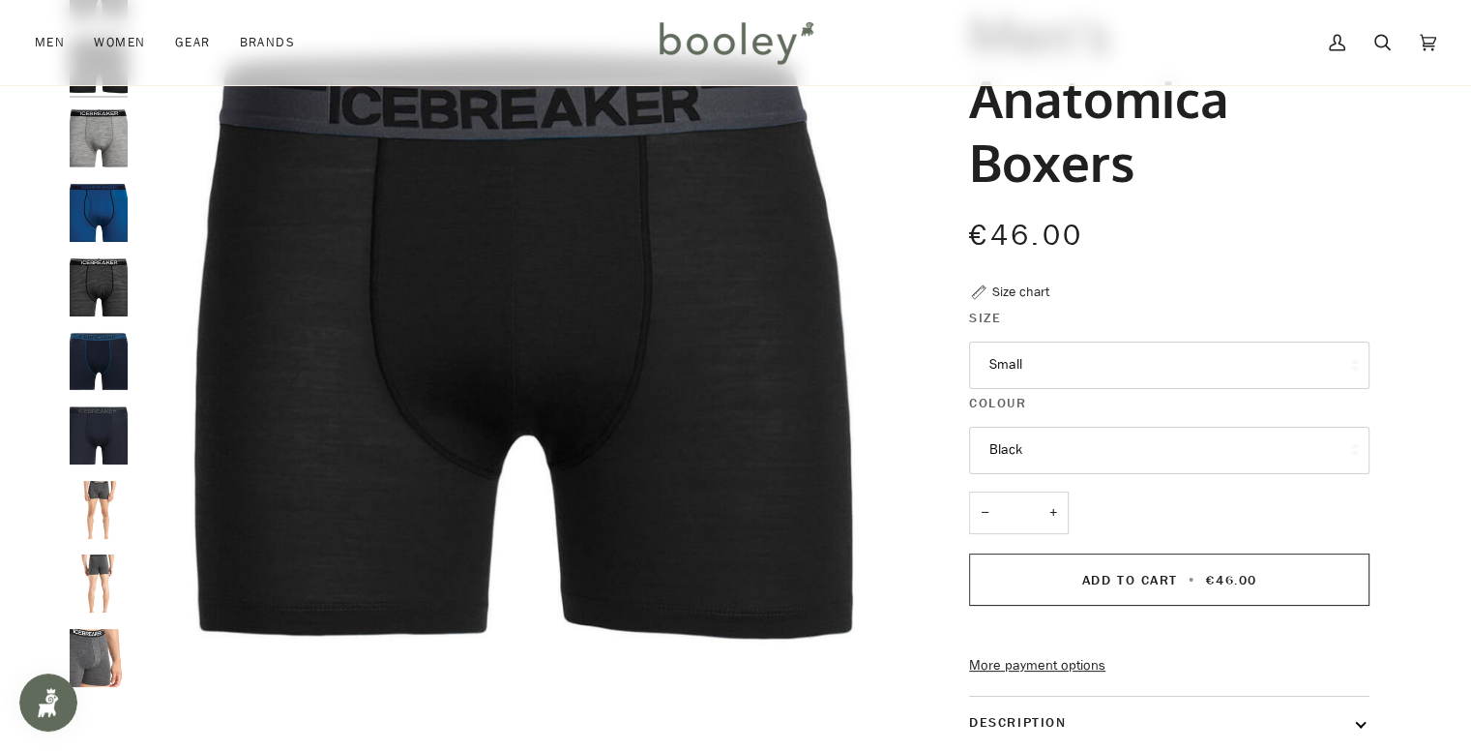
click at [1114, 454] on button "Black" at bounding box center [1169, 450] width 400 height 47
click at [1350, 171] on h1 "Men's Anatomica Boxers" at bounding box center [1162, 98] width 386 height 192
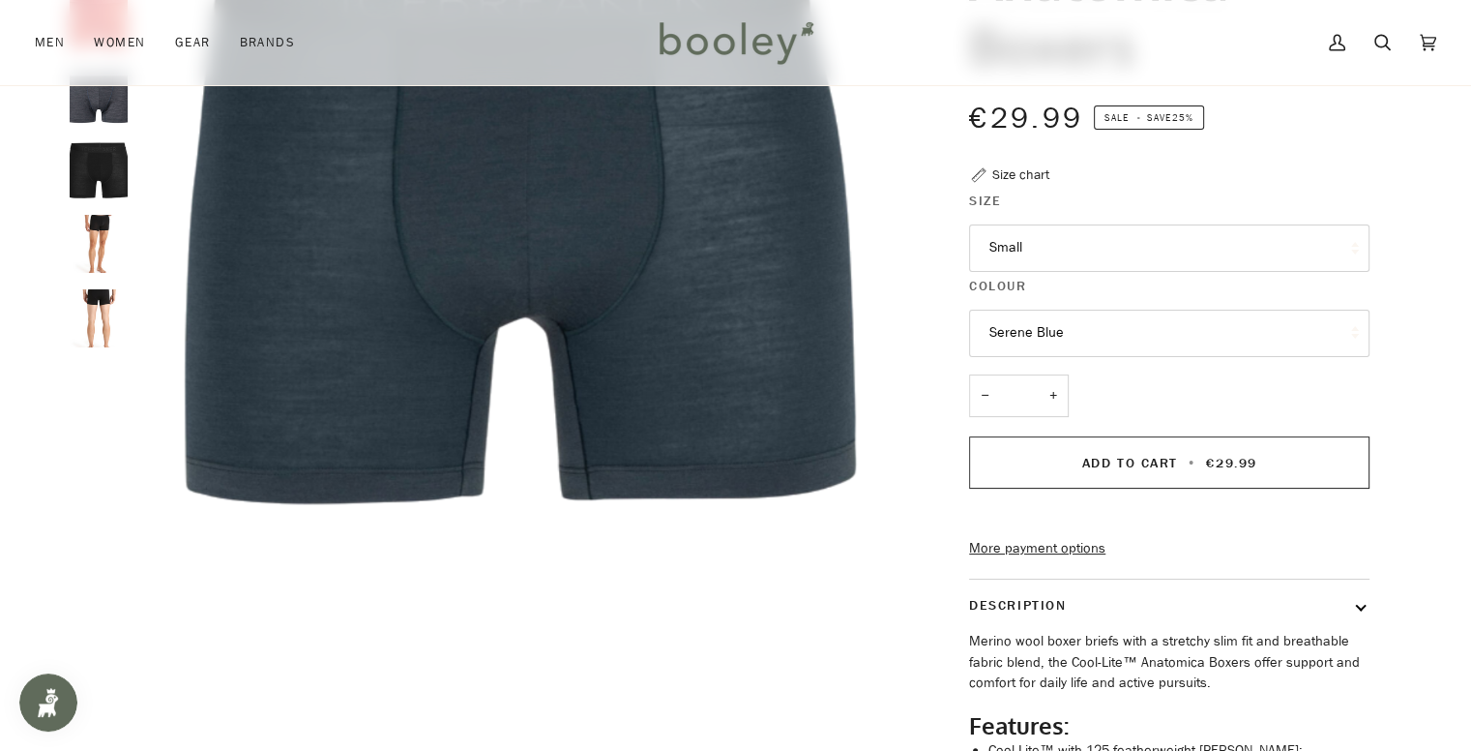
scroll to position [286, 0]
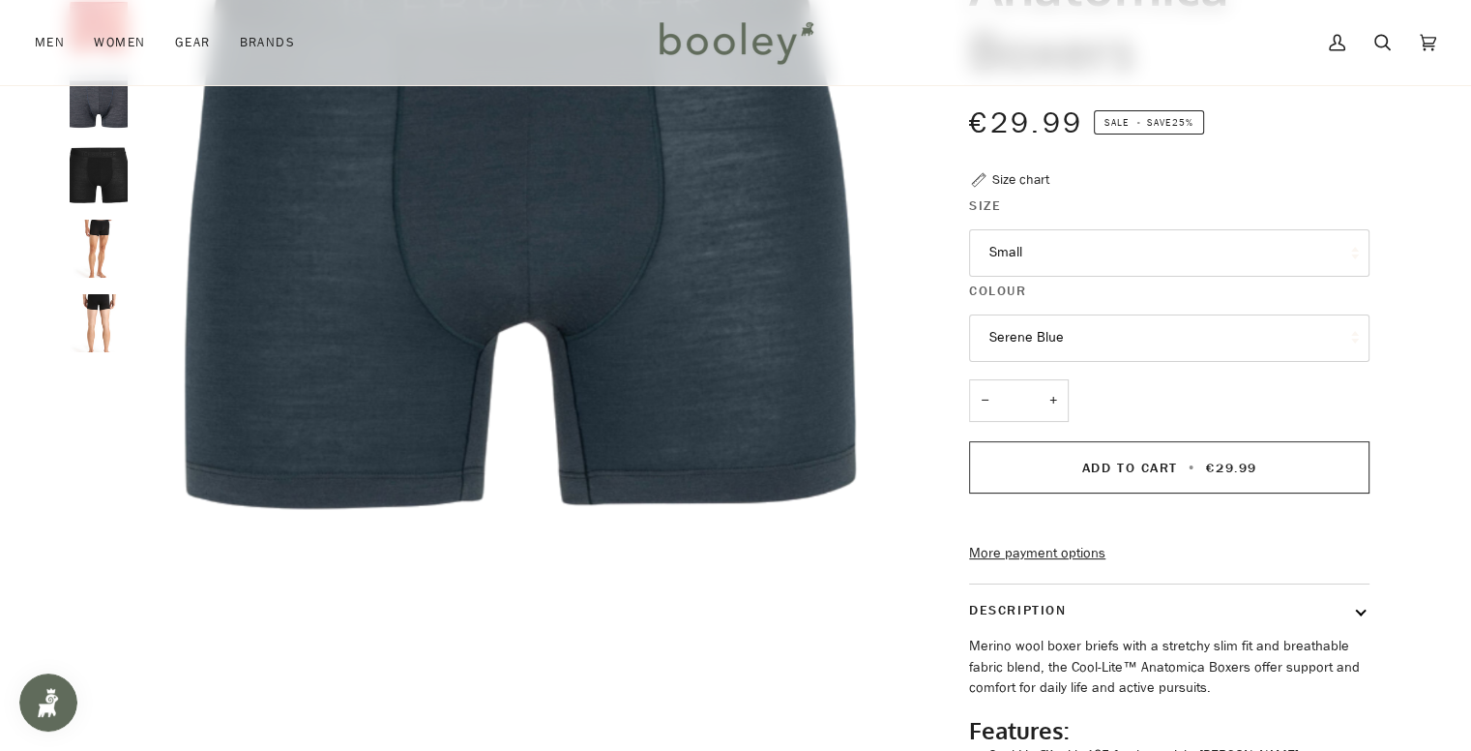
click at [1245, 246] on button "Small" at bounding box center [1169, 252] width 400 height 47
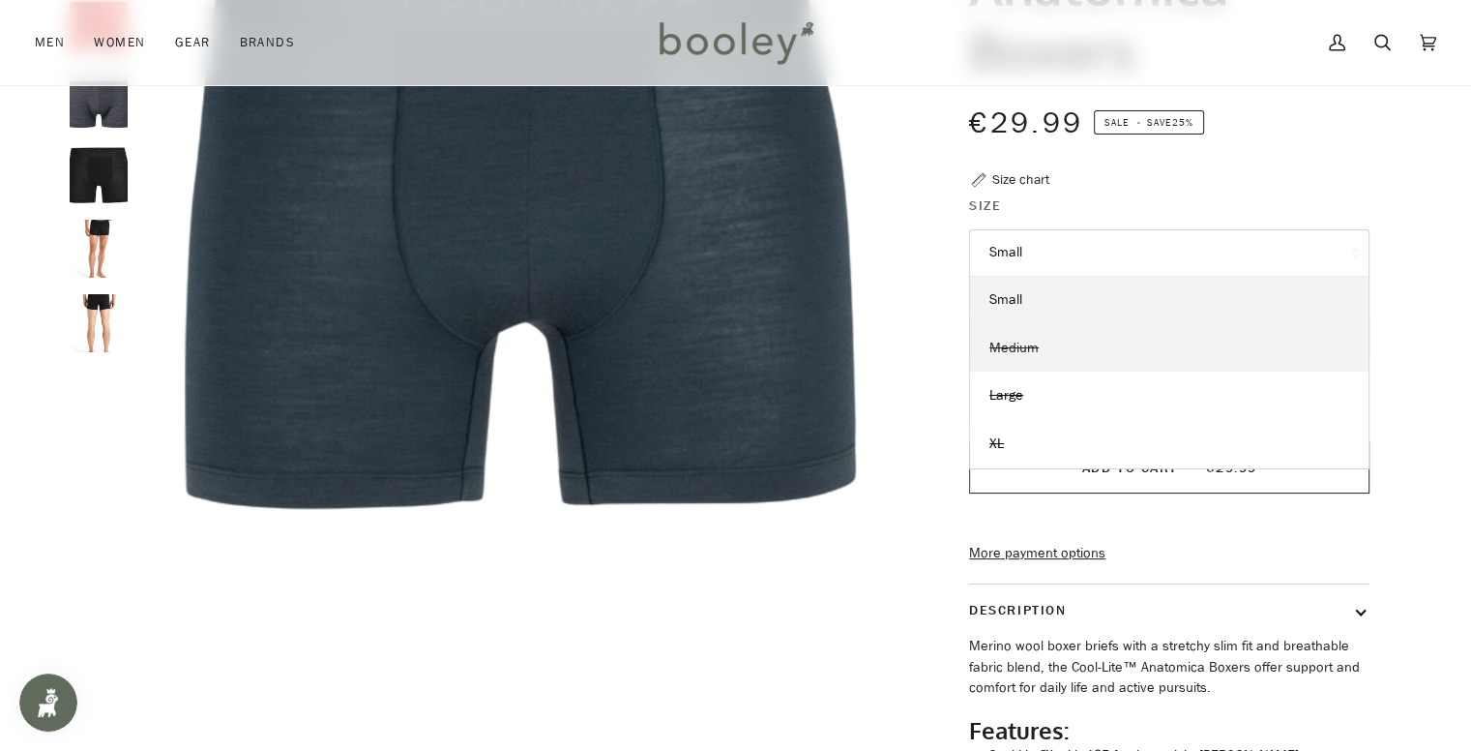
click at [1100, 347] on link "Medium" at bounding box center [1169, 348] width 399 height 48
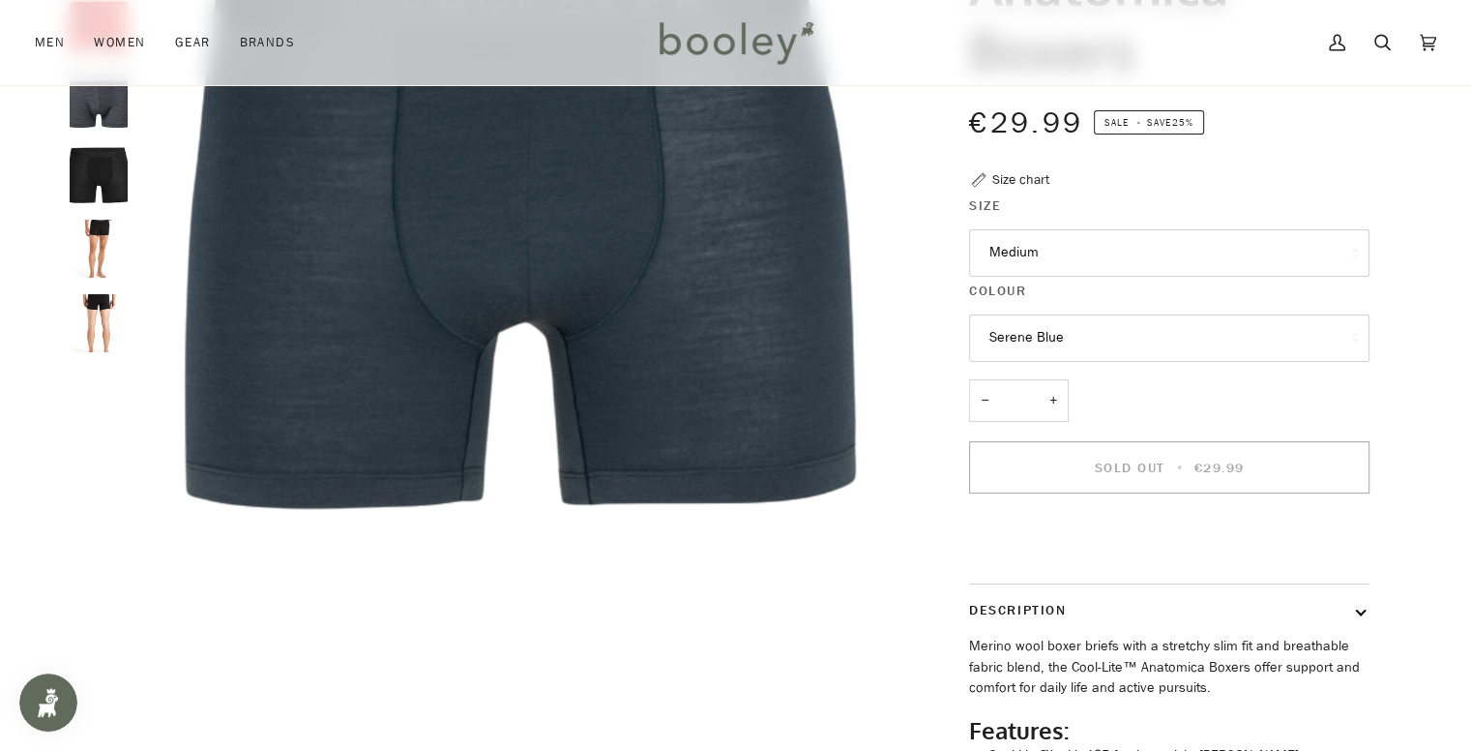
click at [1041, 341] on button "Serene Blue" at bounding box center [1169, 337] width 400 height 47
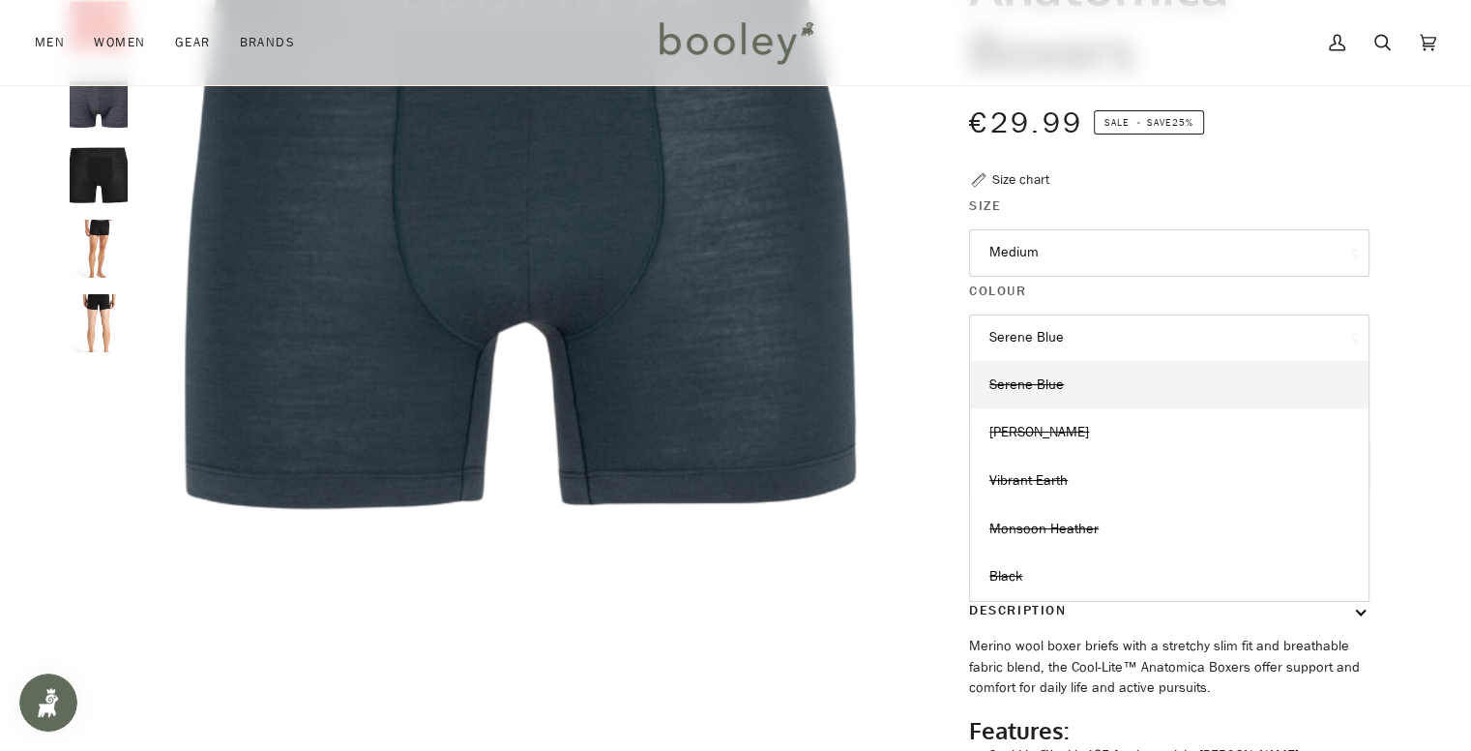
click at [1352, 163] on div "€29.99 Sale • Save 25%" at bounding box center [1169, 135] width 400 height 69
